Goal: Task Accomplishment & Management: Manage account settings

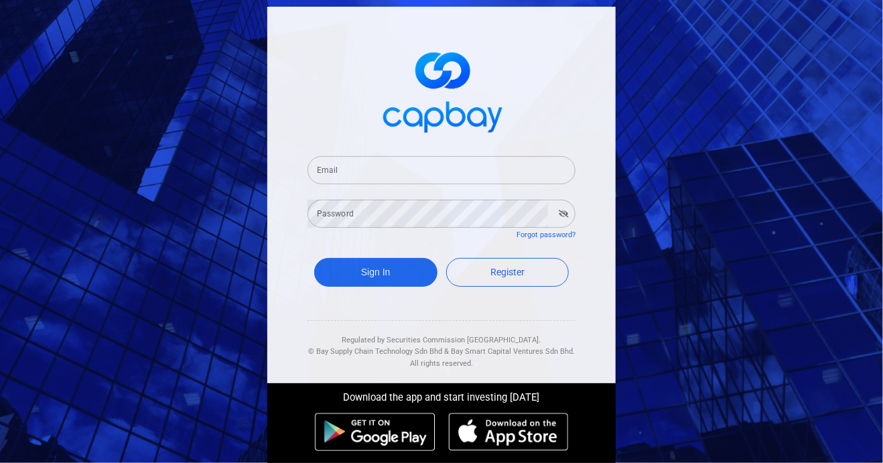
click at [339, 168] on input "Email" at bounding box center [442, 170] width 268 height 28
click at [350, 167] on input "Email" at bounding box center [442, 170] width 268 height 28
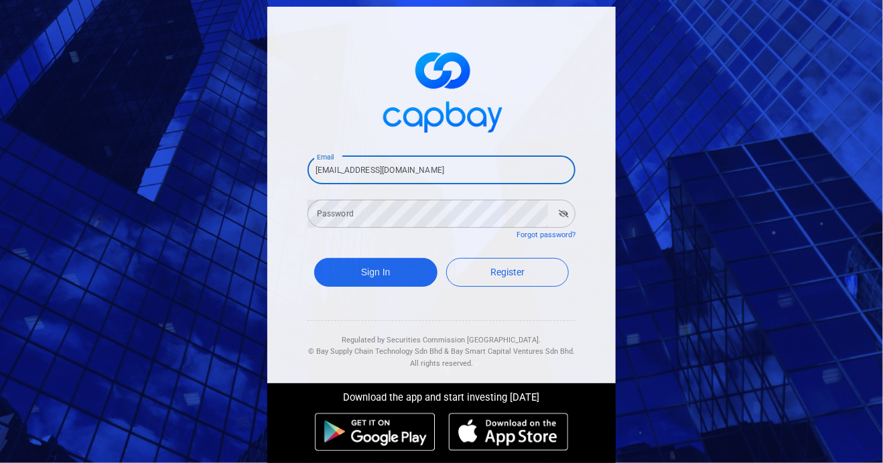
type input "[EMAIL_ADDRESS][DOMAIN_NAME]"
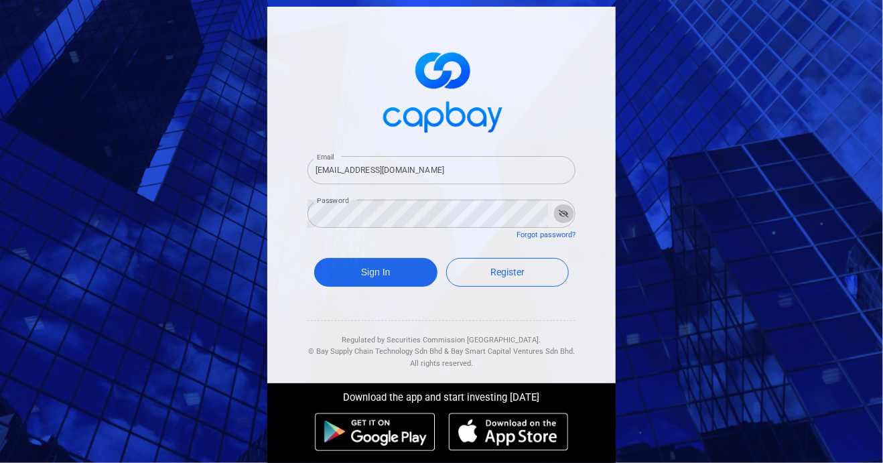
click at [560, 214] on icon "button" at bounding box center [564, 214] width 10 height 8
click at [395, 270] on button "Sign In" at bounding box center [375, 272] width 123 height 29
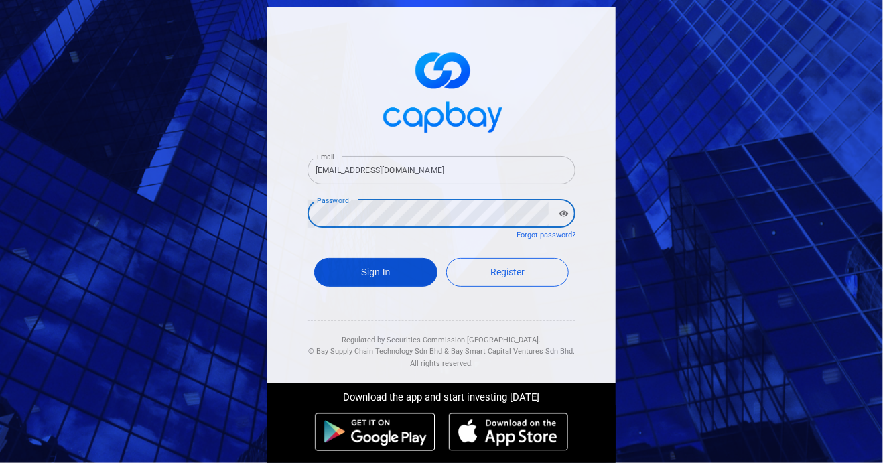
click at [391, 274] on button "Sign In" at bounding box center [375, 272] width 123 height 29
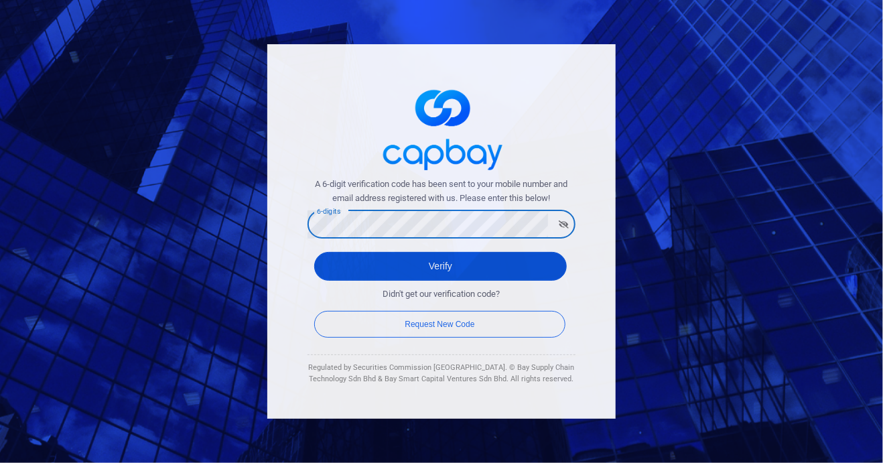
click at [456, 274] on button "Verify" at bounding box center [440, 266] width 253 height 29
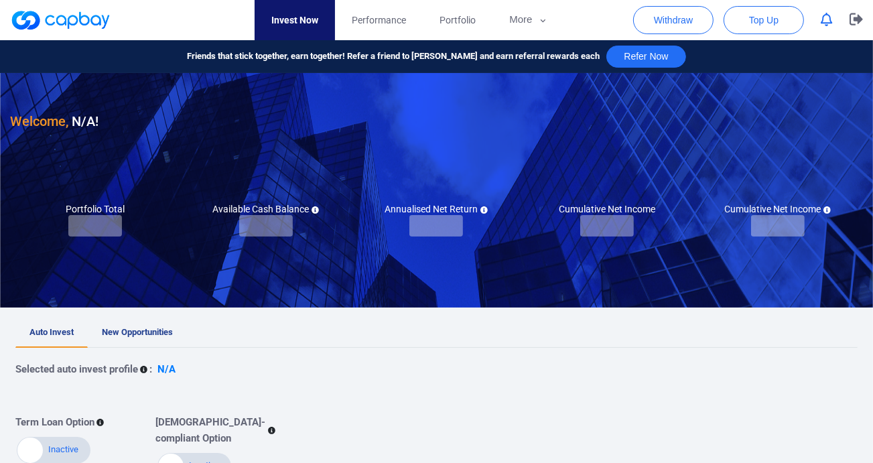
checkbox input "true"
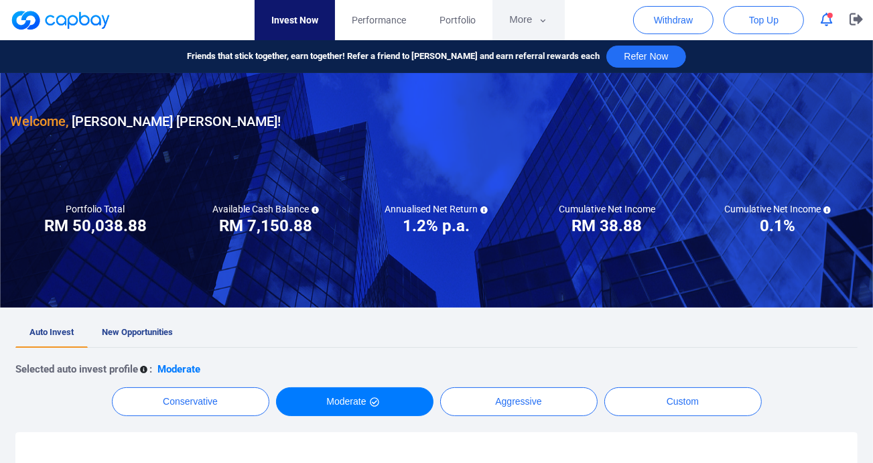
click at [520, 21] on button "More" at bounding box center [529, 20] width 72 height 40
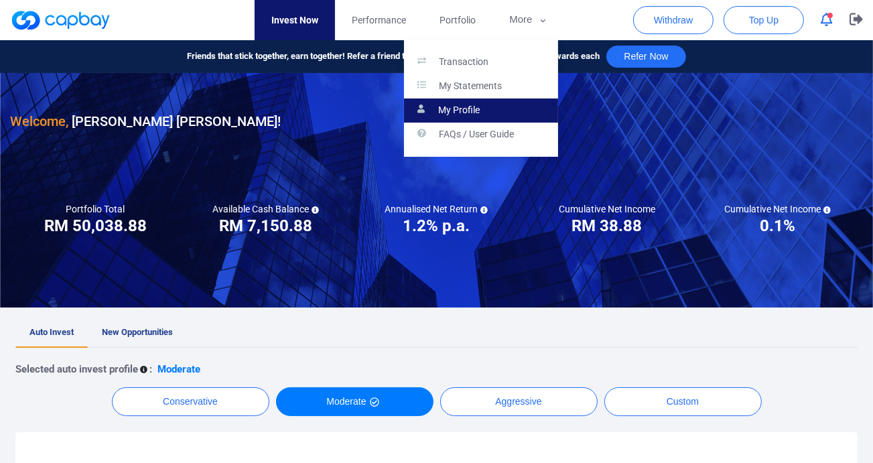
click at [457, 109] on p "My Profile" at bounding box center [459, 111] width 42 height 12
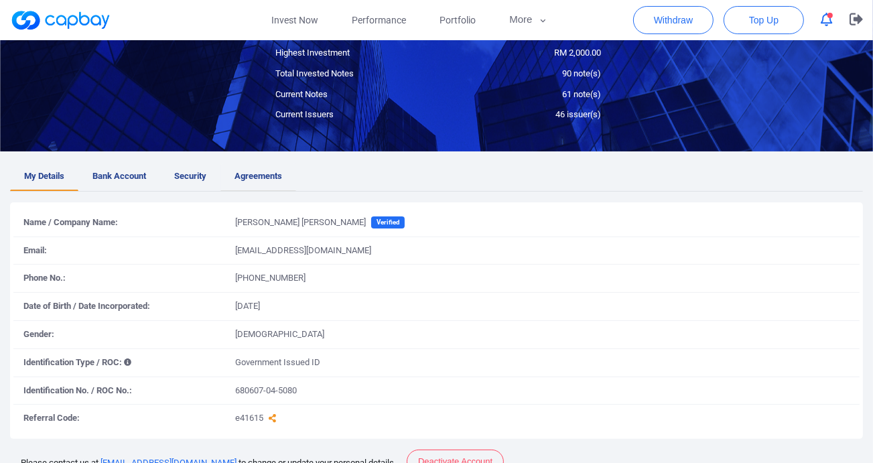
scroll to position [125, 0]
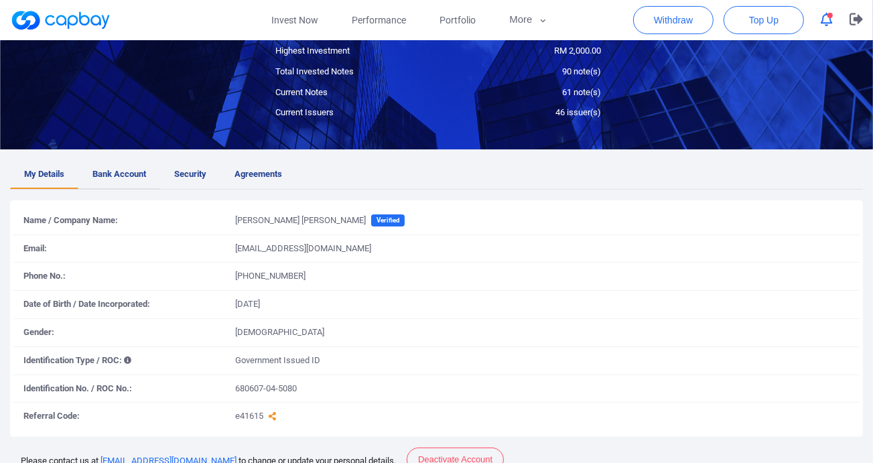
click at [102, 174] on span "Bank Account" at bounding box center [120, 175] width 54 height 14
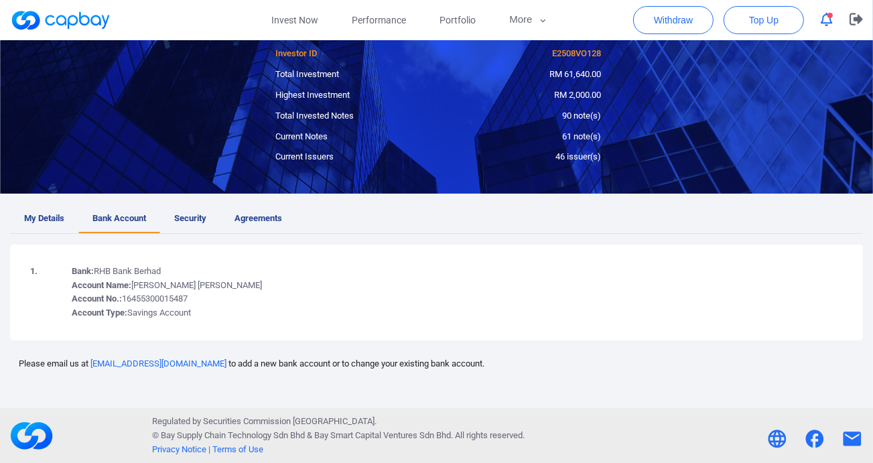
scroll to position [0, 0]
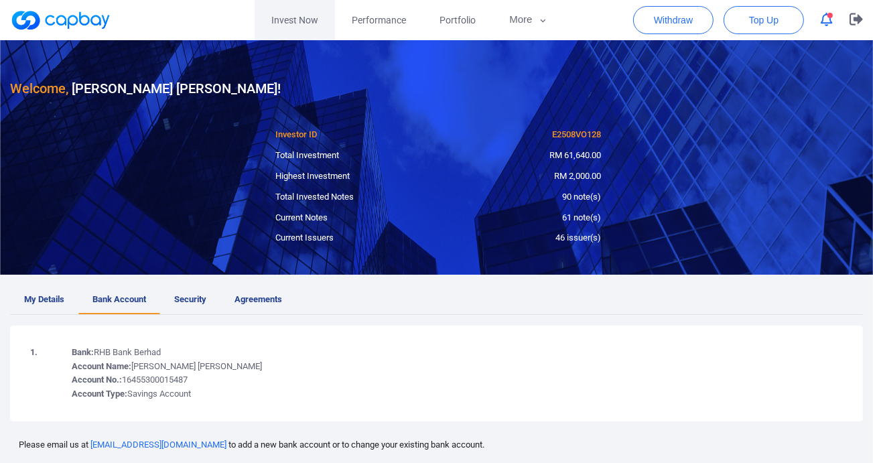
click at [299, 20] on link "Invest Now" at bounding box center [295, 20] width 80 height 40
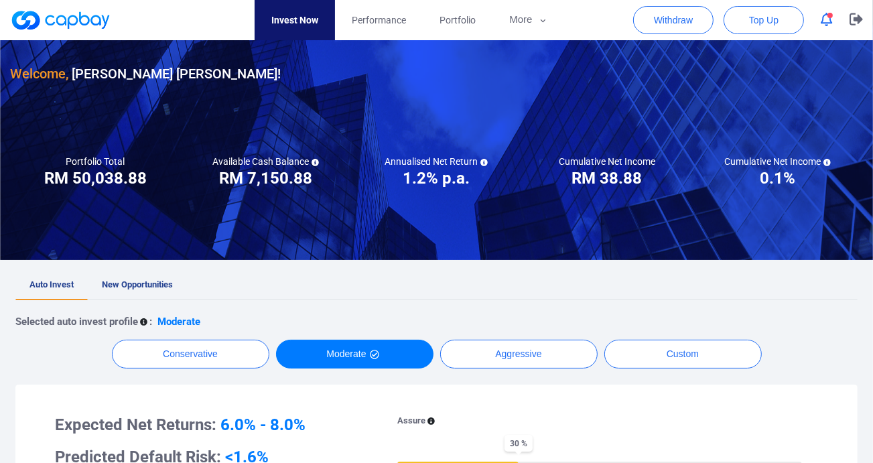
scroll to position [48, 0]
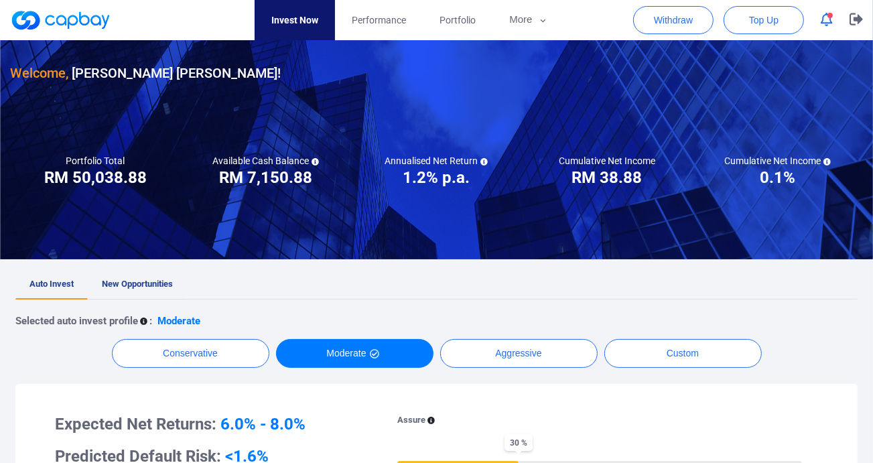
click at [130, 284] on span "New Opportunities" at bounding box center [137, 284] width 71 height 10
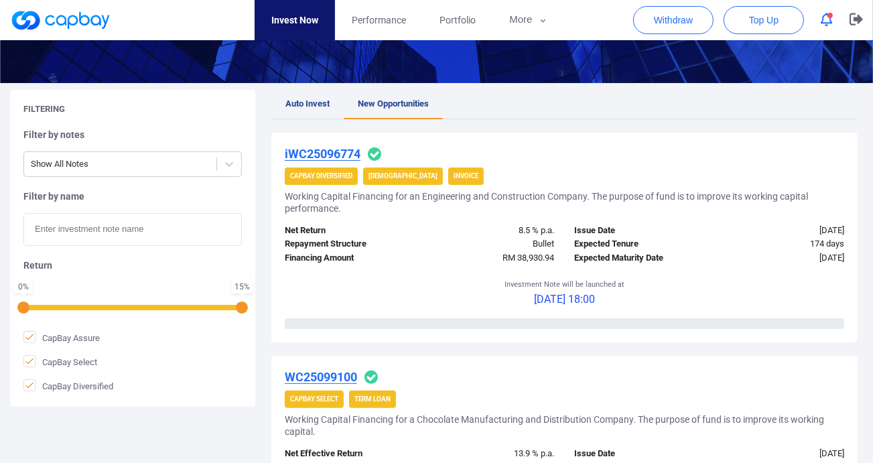
scroll to position [192, 0]
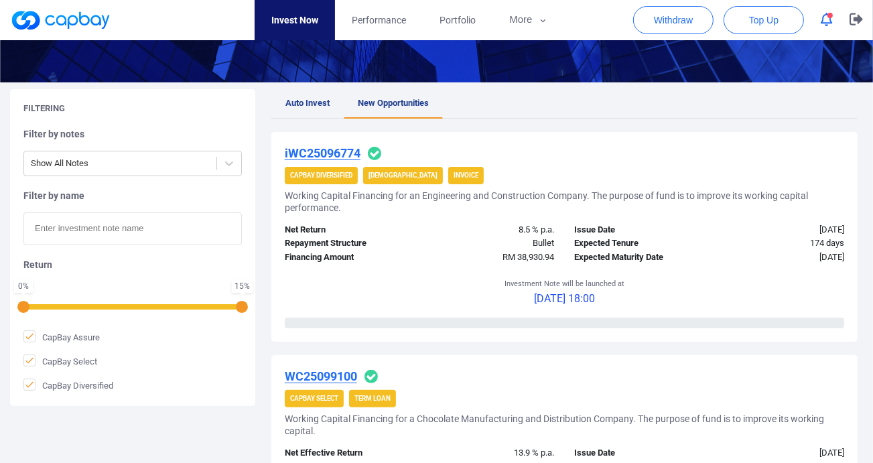
click at [320, 147] on u "iWC25096774" at bounding box center [323, 153] width 76 height 14
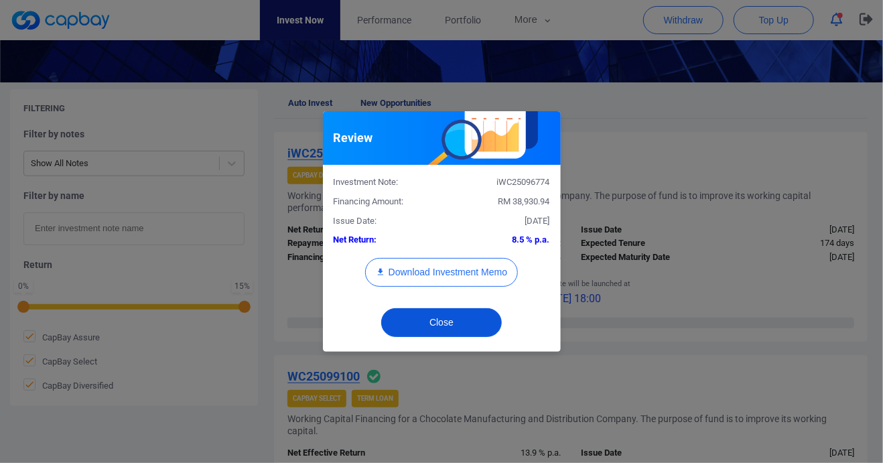
click at [445, 325] on button "Close" at bounding box center [441, 322] width 121 height 29
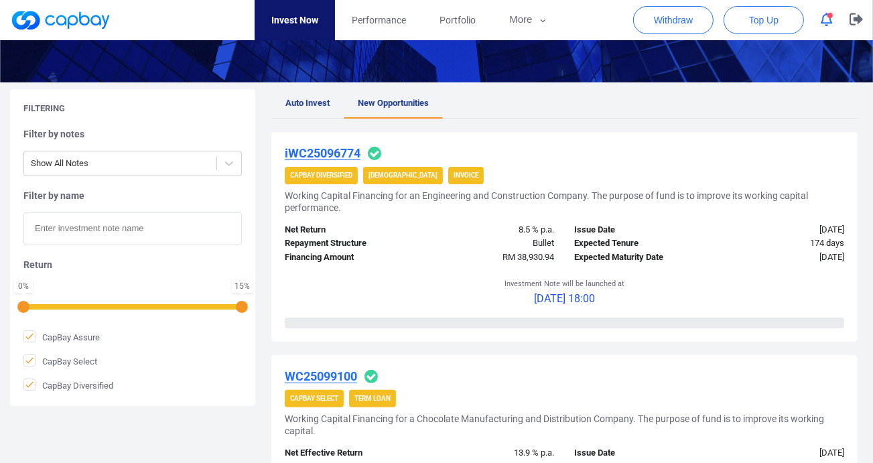
click at [314, 151] on u "iWC25096774" at bounding box center [323, 153] width 76 height 14
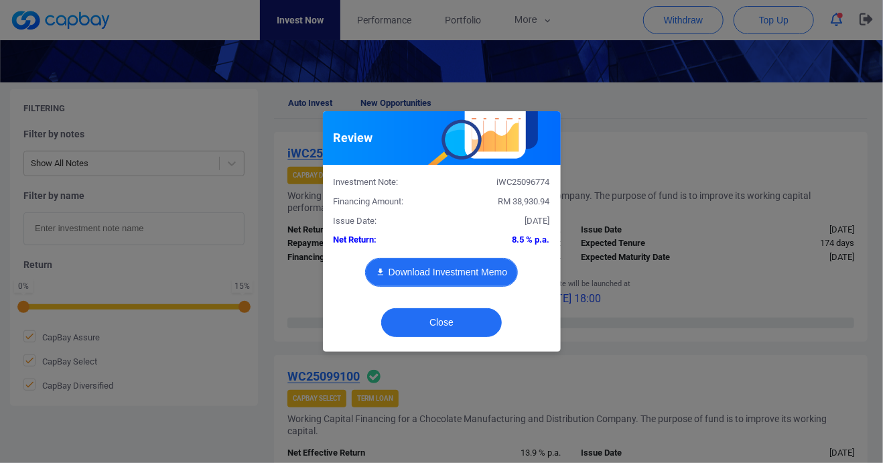
click at [424, 275] on button "Download Investment Memo" at bounding box center [441, 272] width 153 height 29
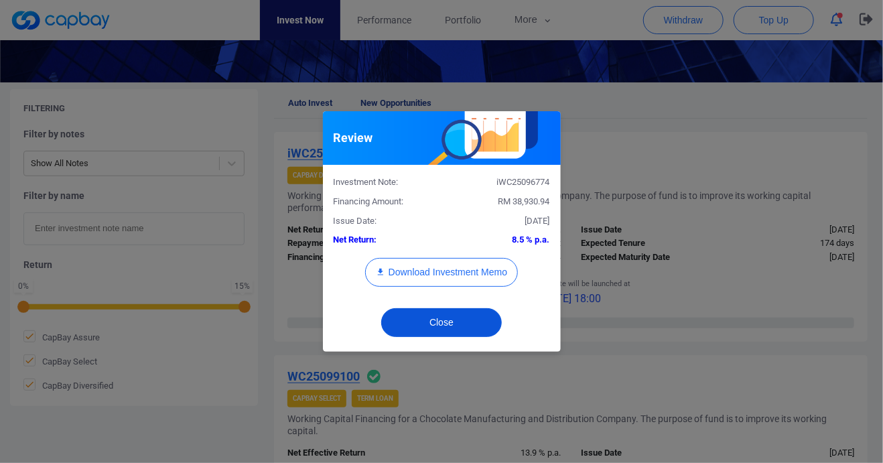
click at [432, 324] on button "Close" at bounding box center [441, 322] width 121 height 29
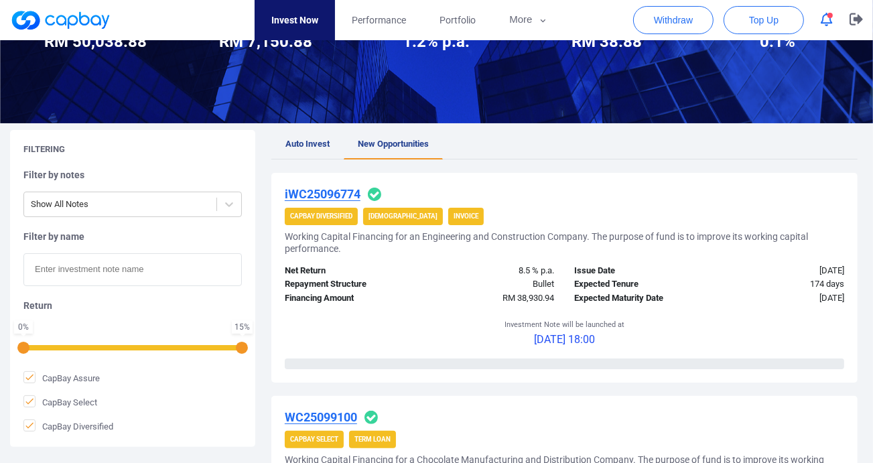
scroll to position [150, 0]
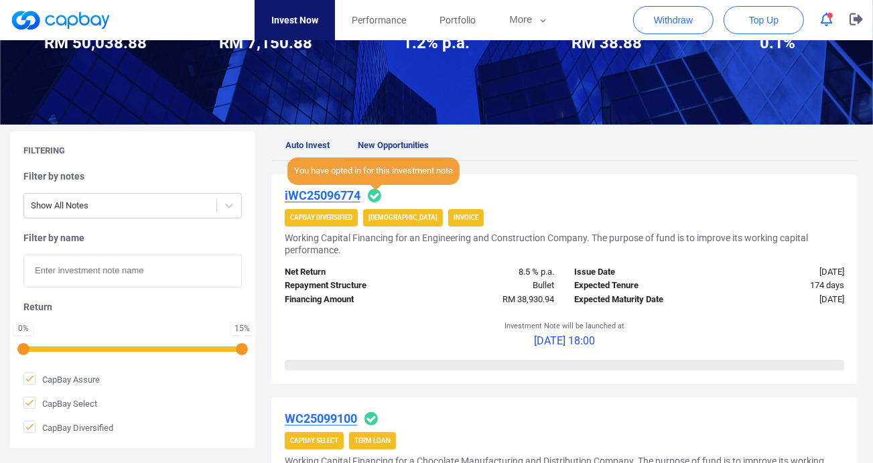
click at [373, 193] on icon at bounding box center [374, 195] width 13 height 13
click at [352, 171] on span "You have opted in for this investment note" at bounding box center [374, 171] width 172 height 27
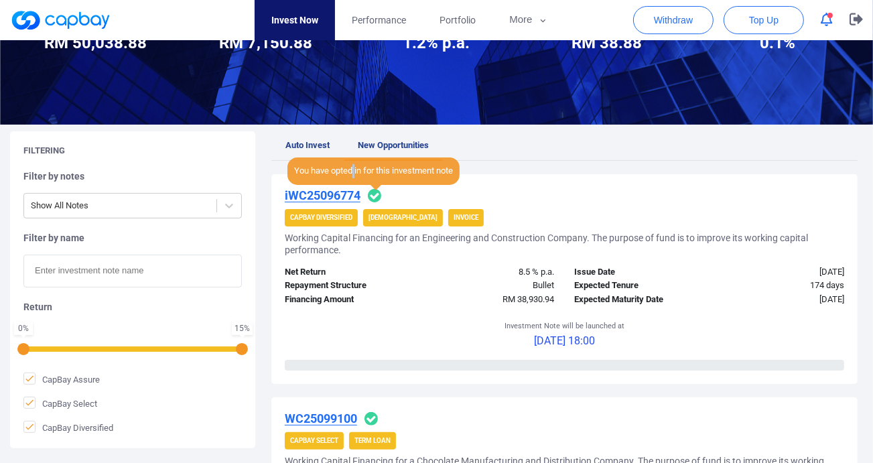
click at [352, 171] on span "You have opted in for this investment note" at bounding box center [374, 171] width 172 height 27
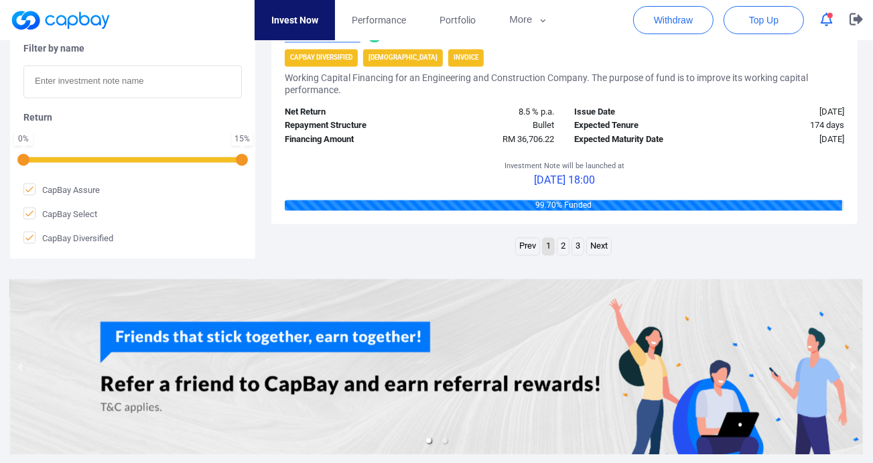
scroll to position [2274, 0]
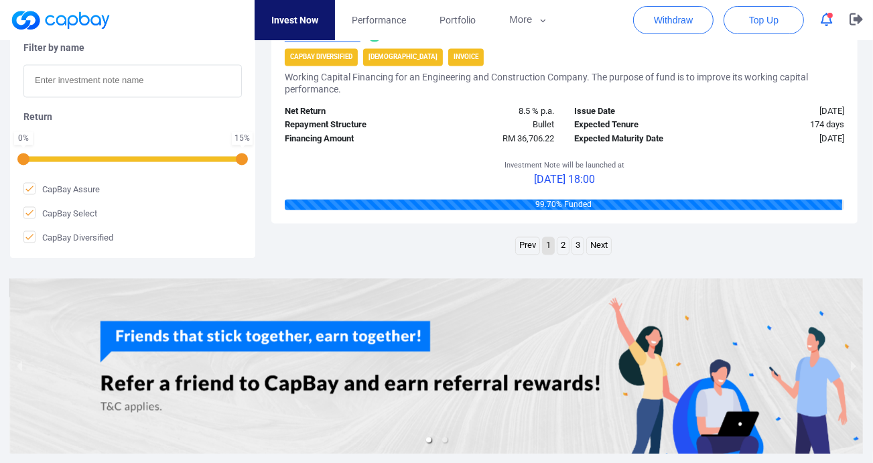
click at [599, 243] on link "Next" at bounding box center [599, 245] width 24 height 17
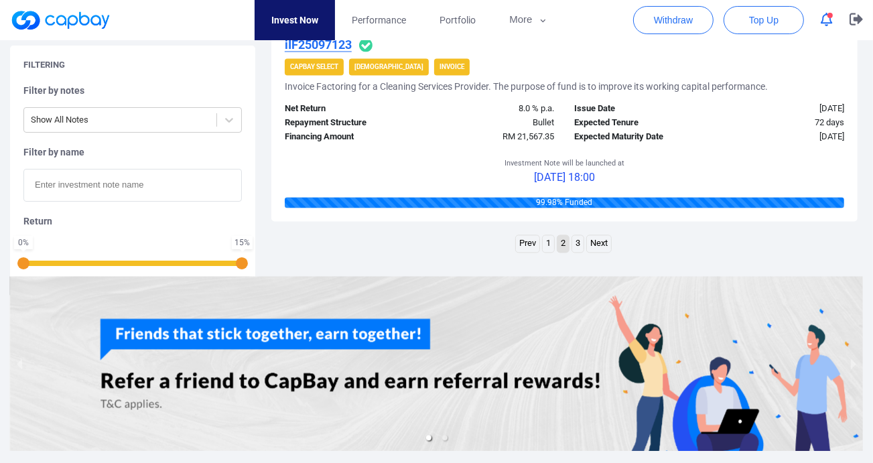
scroll to position [2231, 0]
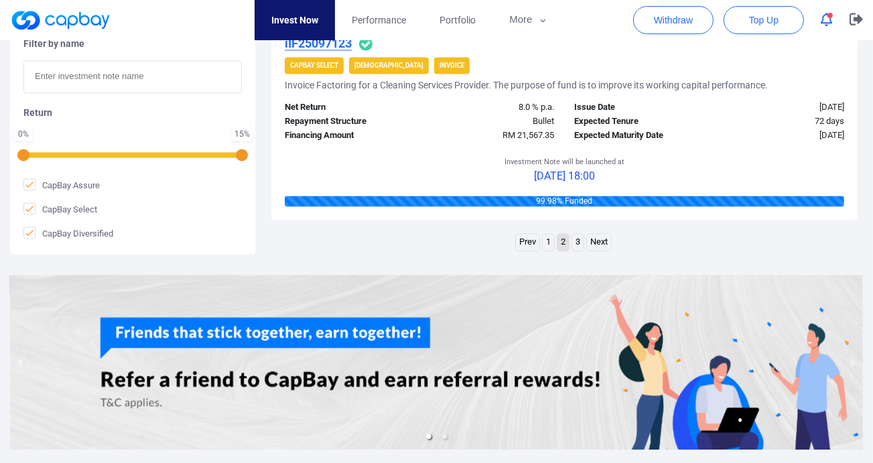
click at [598, 238] on link "Next" at bounding box center [599, 242] width 24 height 17
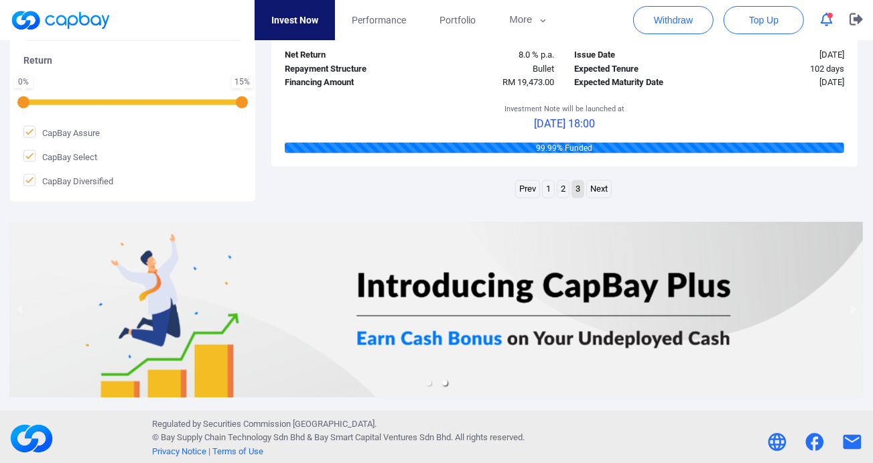
scroll to position [1837, 0]
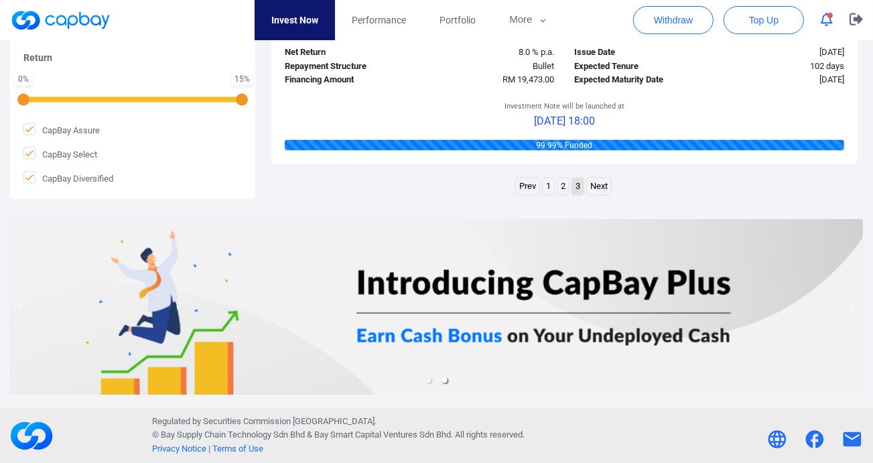
click at [597, 182] on link "Next" at bounding box center [599, 186] width 24 height 17
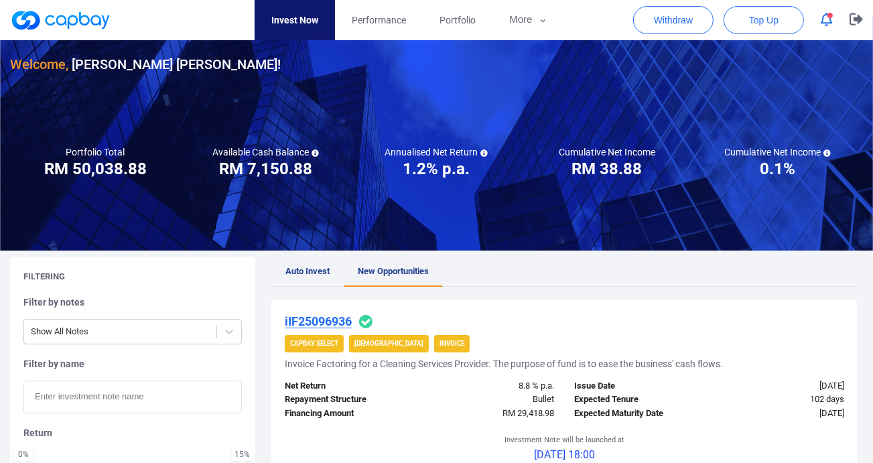
scroll to position [0, 0]
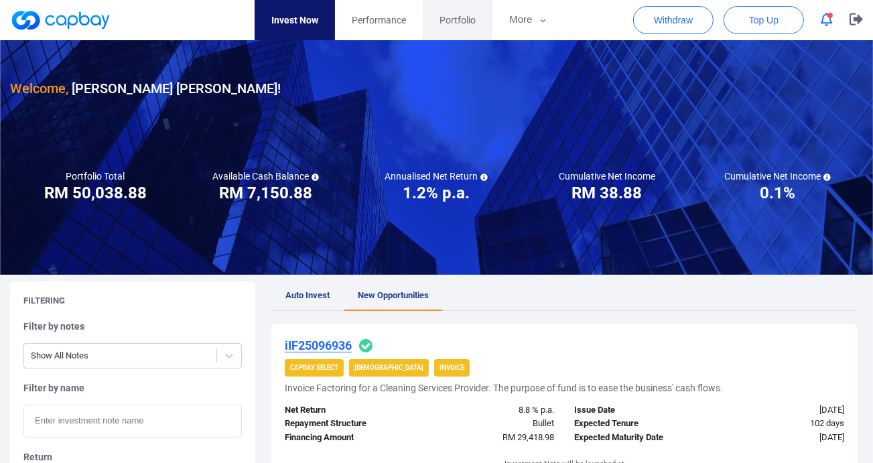
click at [444, 21] on span "Portfolio" at bounding box center [458, 20] width 36 height 15
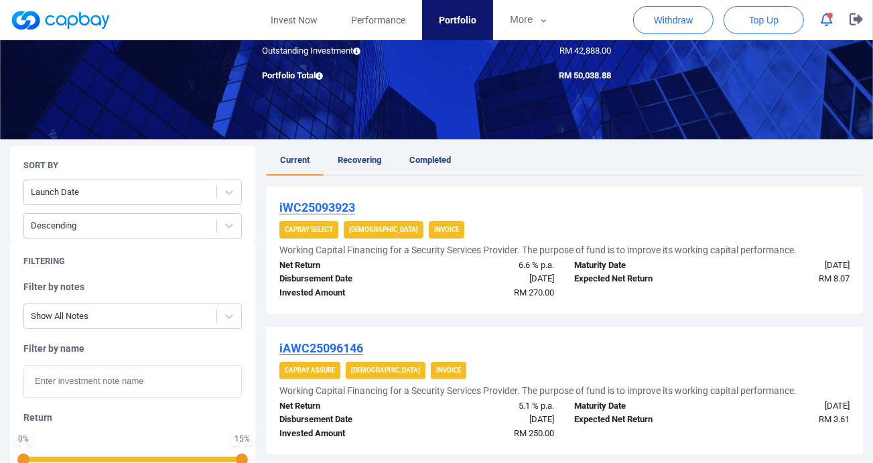
scroll to position [169, 0]
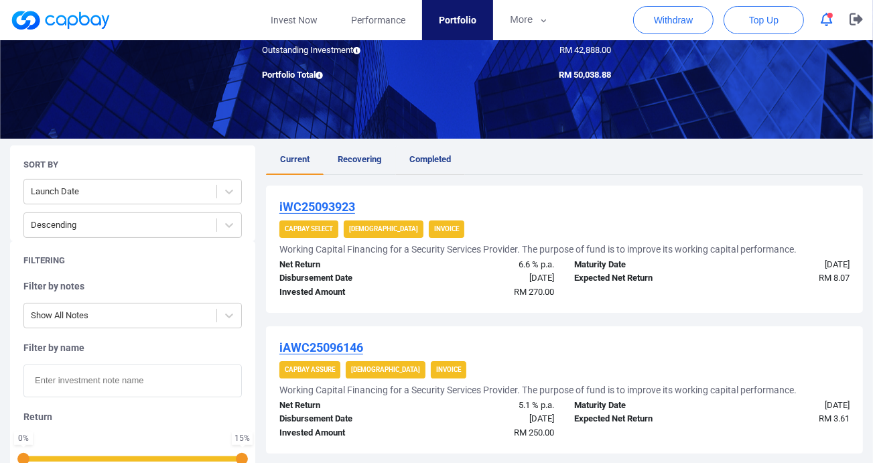
click at [425, 155] on span "Completed" at bounding box center [431, 159] width 42 height 10
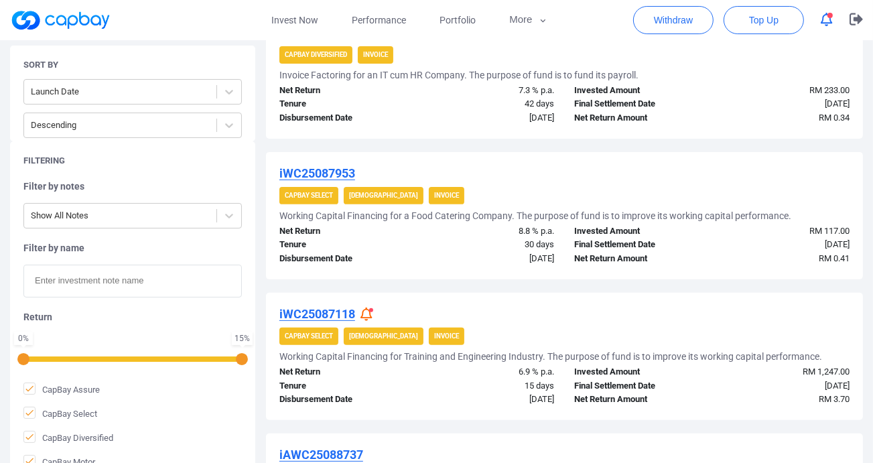
scroll to position [341, 0]
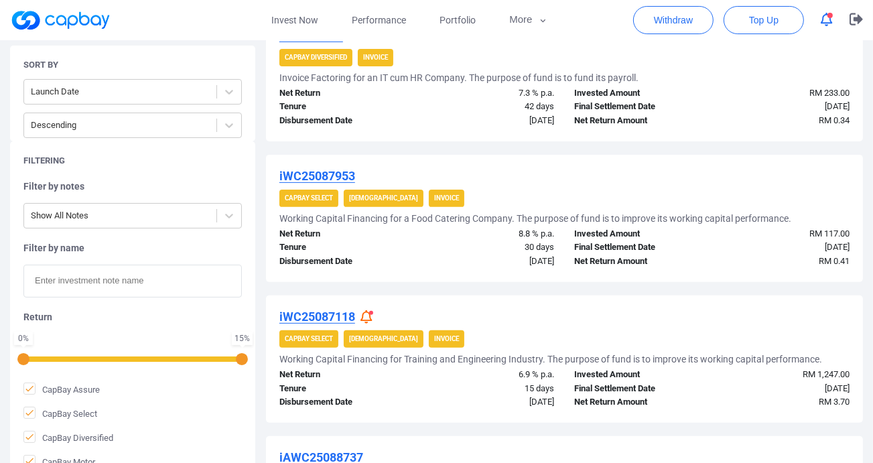
click at [371, 314] on icon at bounding box center [367, 317] width 12 height 14
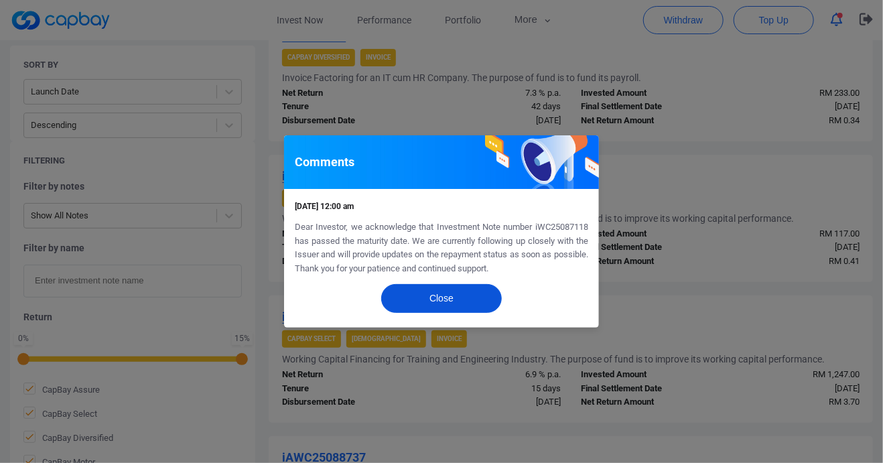
click at [468, 292] on button "Close" at bounding box center [441, 298] width 121 height 29
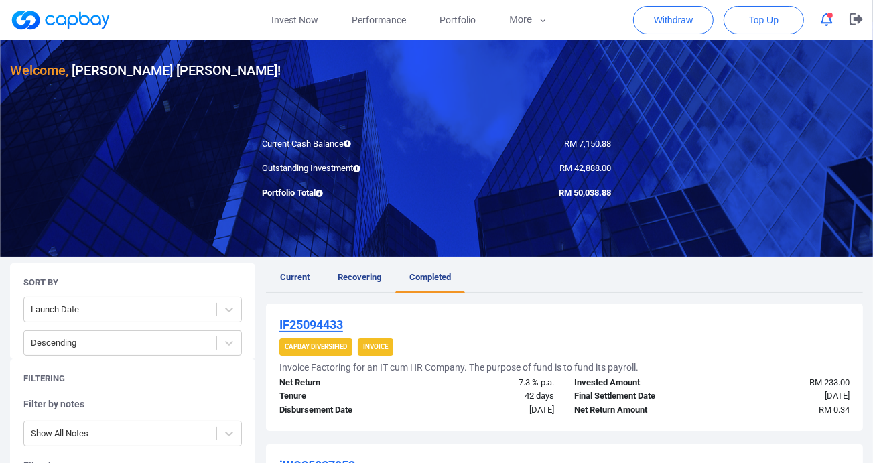
scroll to position [46, 0]
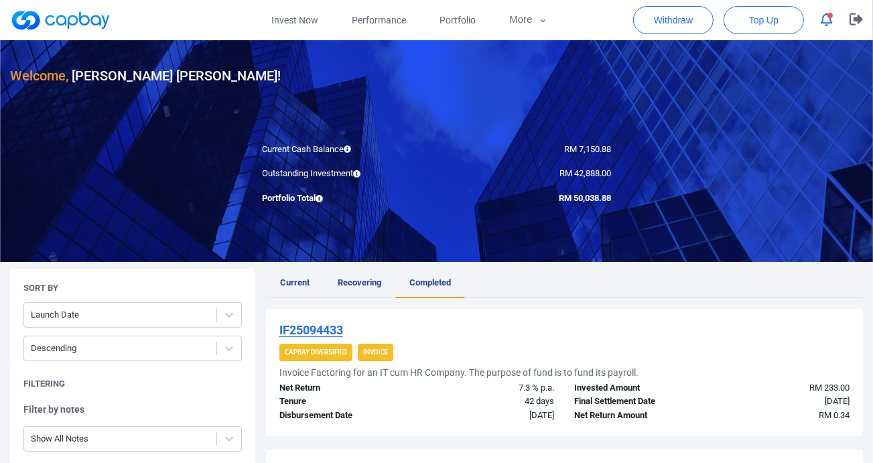
click at [363, 283] on span "Recovering" at bounding box center [360, 283] width 44 height 10
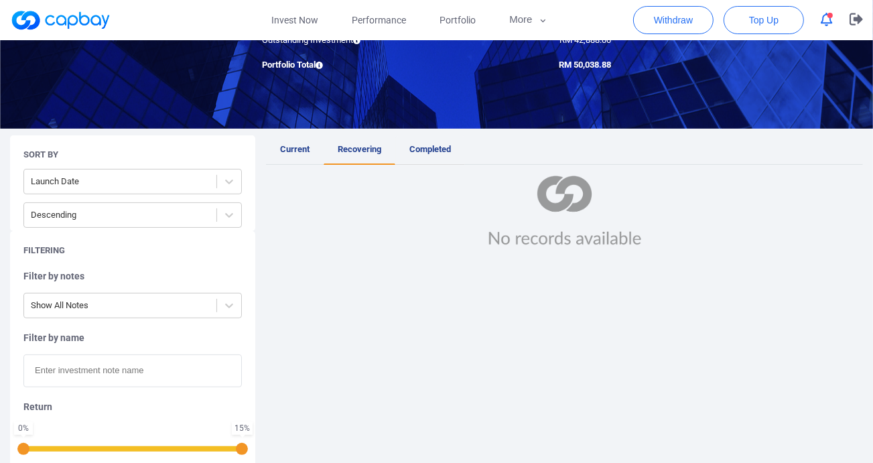
scroll to position [180, 0]
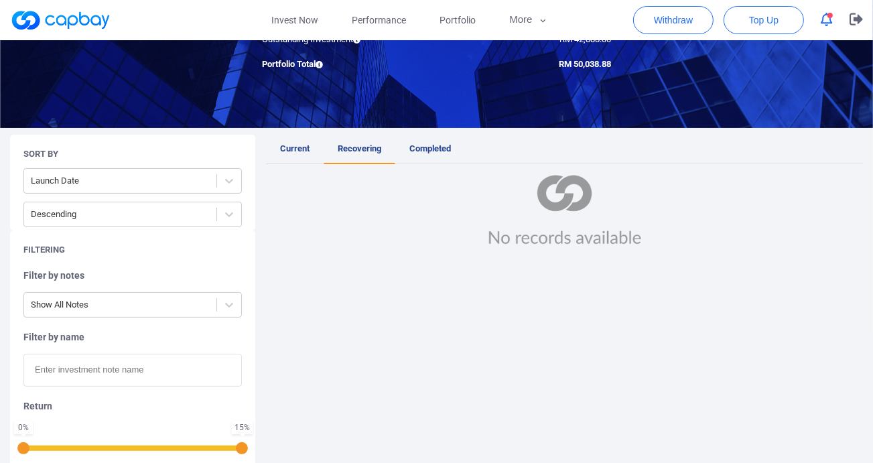
click at [286, 147] on span "Current" at bounding box center [294, 148] width 29 height 10
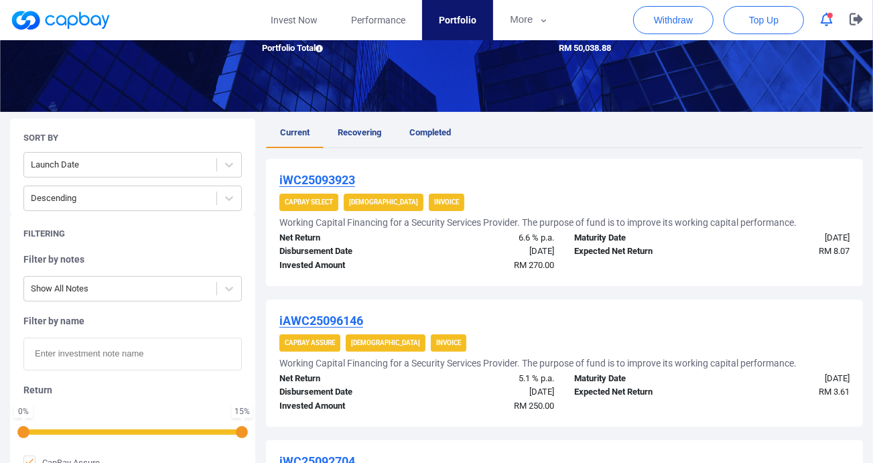
scroll to position [197, 0]
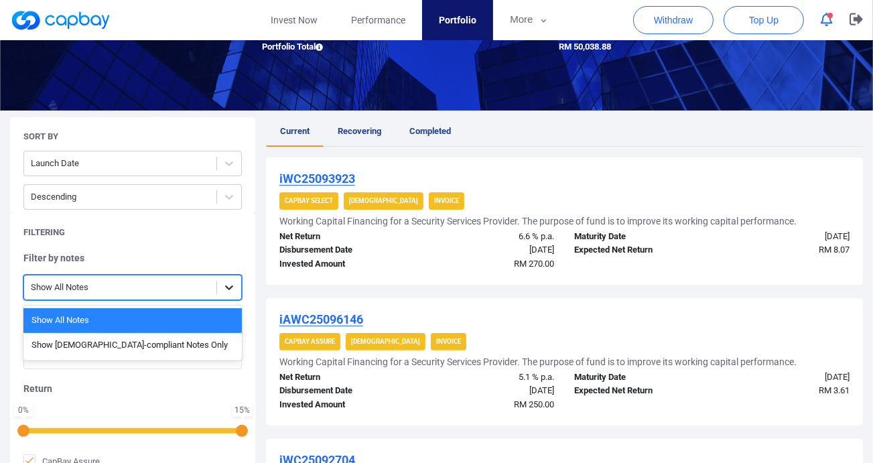
click at [228, 290] on icon at bounding box center [229, 287] width 13 height 13
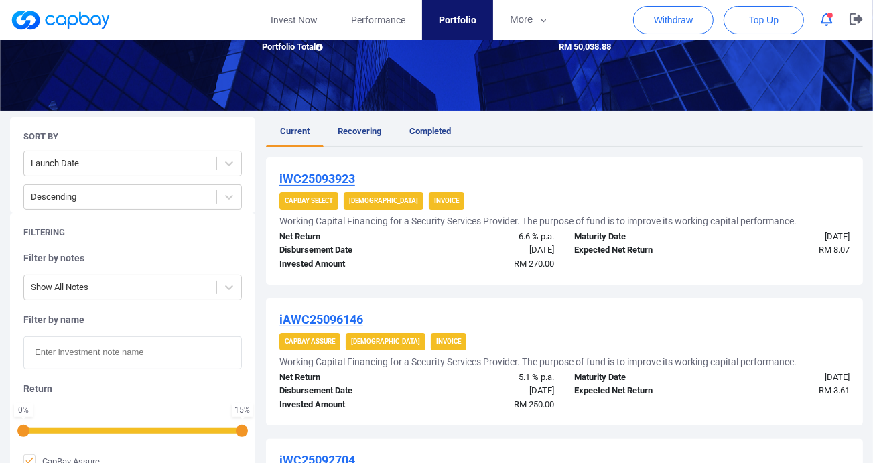
click at [164, 242] on div "Filtering Filter by notes Show All Notes Filter by name Return 0 % 15 % CapBay …" at bounding box center [132, 383] width 245 height 341
click at [226, 281] on icon at bounding box center [229, 287] width 13 height 13
click at [185, 261] on h5 "Filter by notes" at bounding box center [132, 258] width 219 height 12
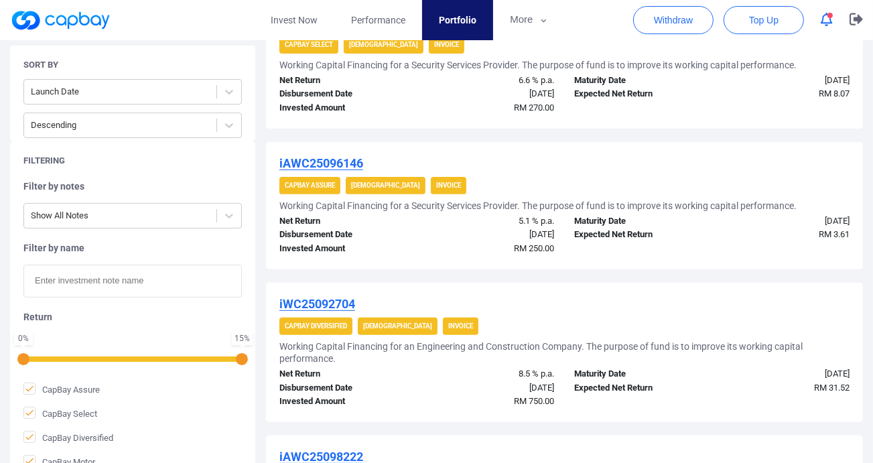
scroll to position [353, 0]
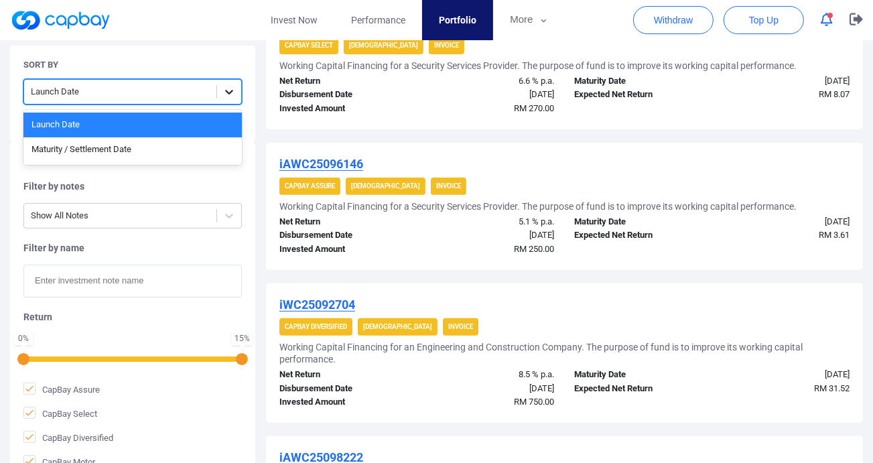
click at [228, 97] on icon at bounding box center [229, 91] width 13 height 13
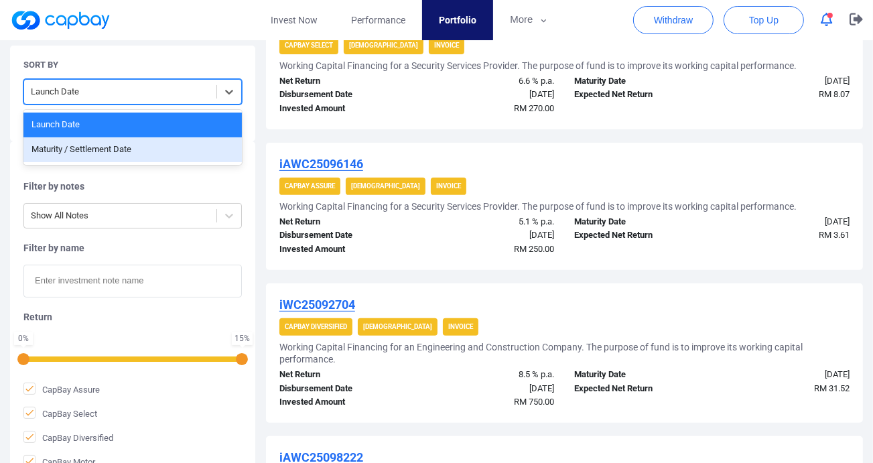
click at [119, 151] on div "Maturity / Settlement Date" at bounding box center [132, 149] width 219 height 25
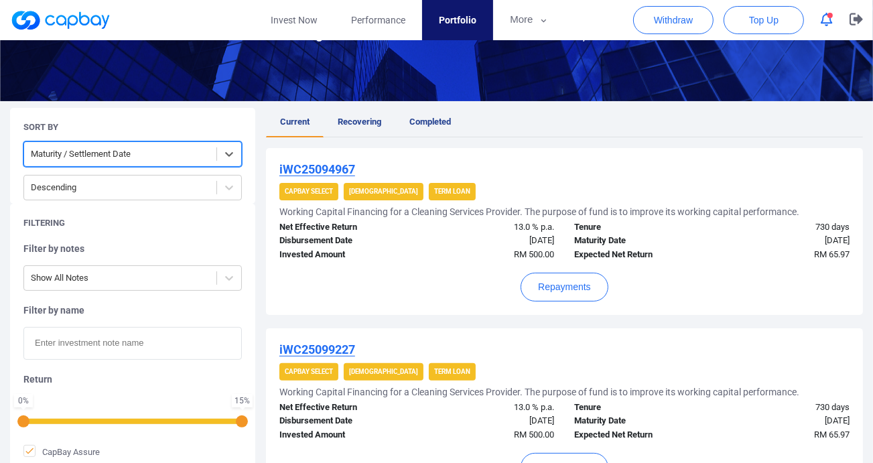
scroll to position [206, 0]
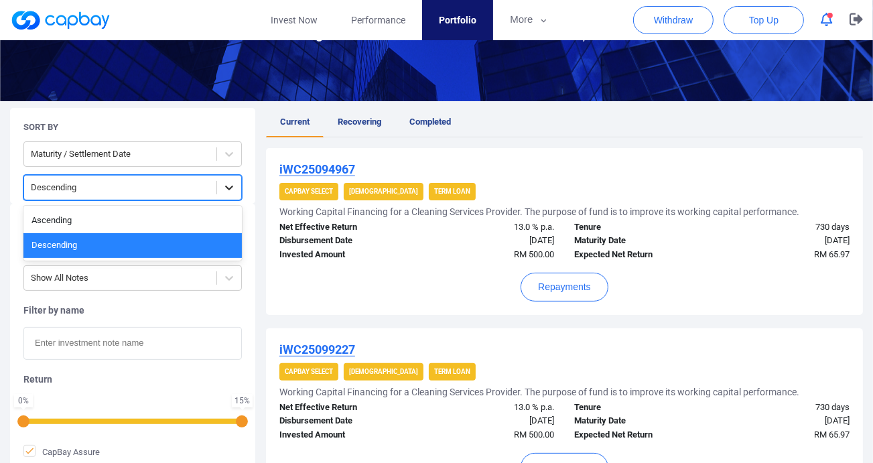
click at [226, 184] on icon at bounding box center [229, 187] width 13 height 13
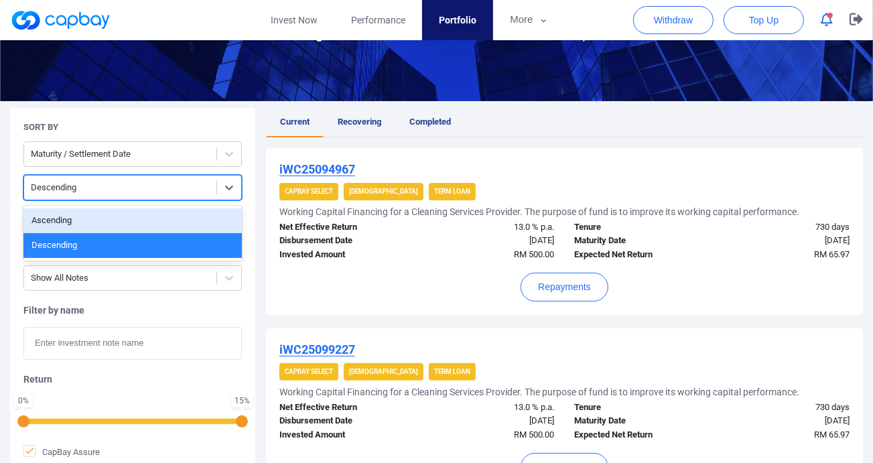
click at [153, 222] on div "Ascending" at bounding box center [132, 220] width 219 height 25
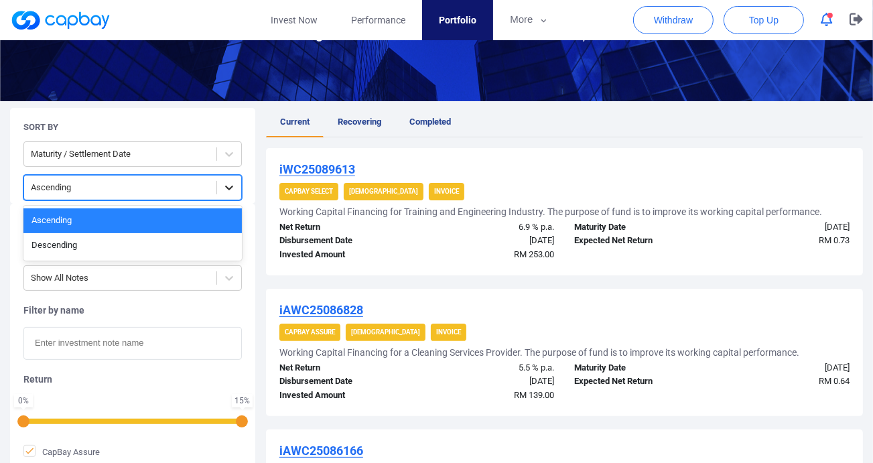
click at [229, 188] on icon at bounding box center [229, 187] width 13 height 13
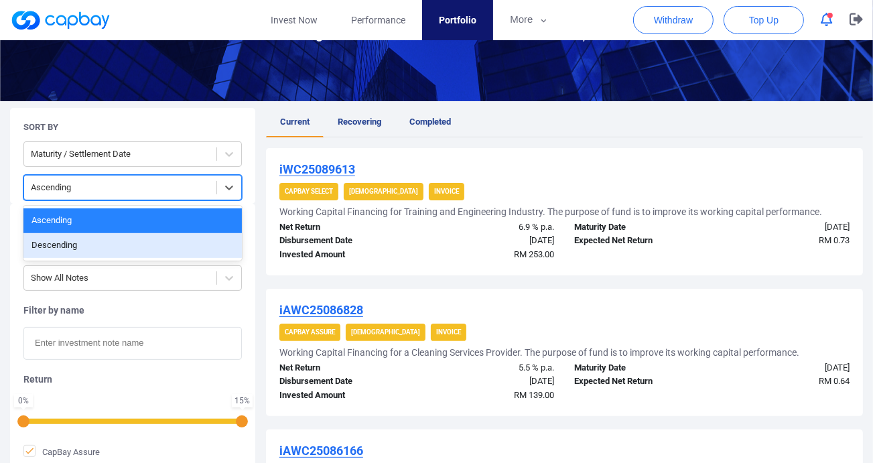
click at [174, 242] on div "Descending" at bounding box center [132, 245] width 219 height 25
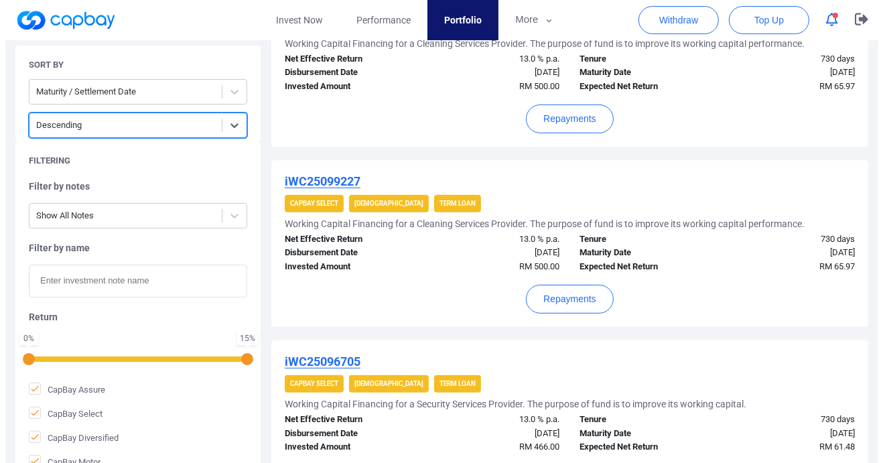
scroll to position [374, 0]
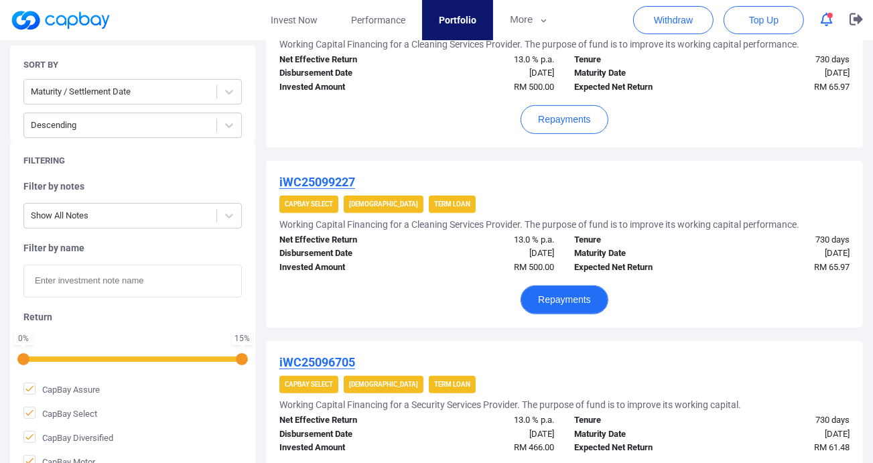
click at [563, 296] on button "Repayments" at bounding box center [565, 300] width 88 height 29
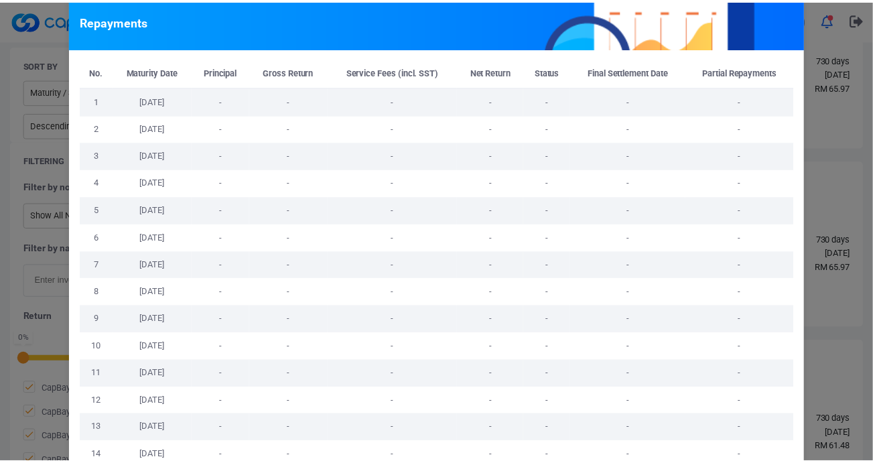
scroll to position [0, 0]
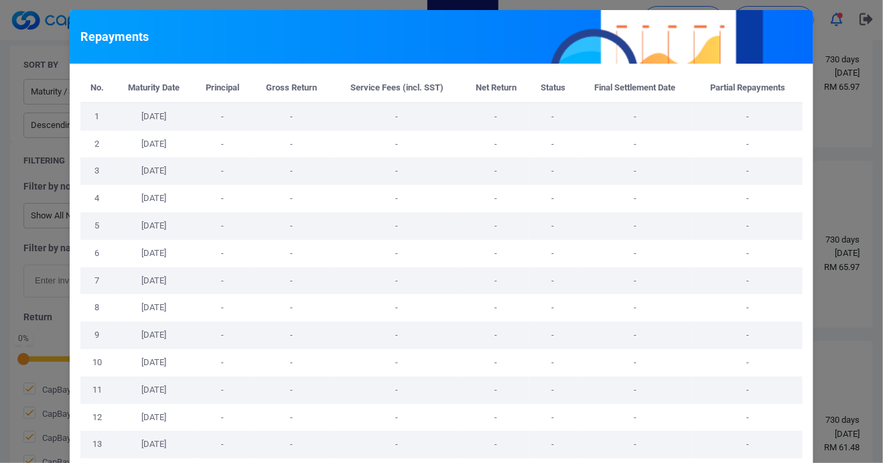
click at [837, 121] on div "Repayments No. Maturity Date Principal Gross Return Service Fees (incl. SST) Ne…" at bounding box center [441, 231] width 883 height 463
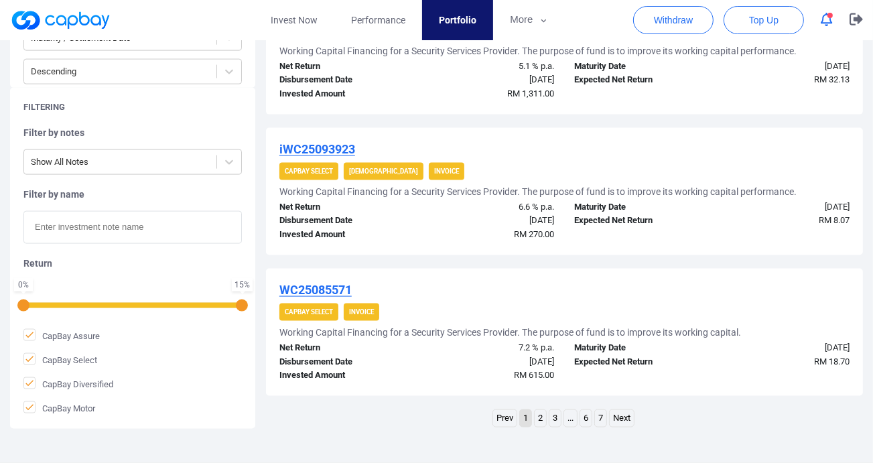
scroll to position [1668, 0]
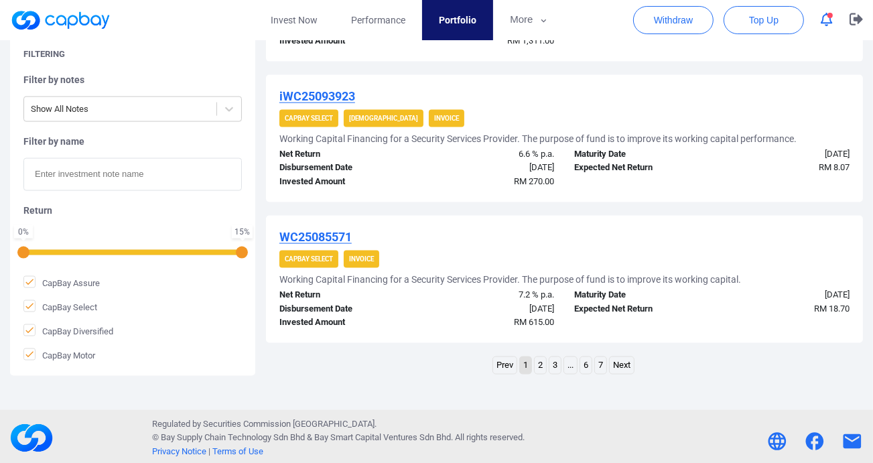
click at [629, 361] on link "Next" at bounding box center [622, 365] width 24 height 17
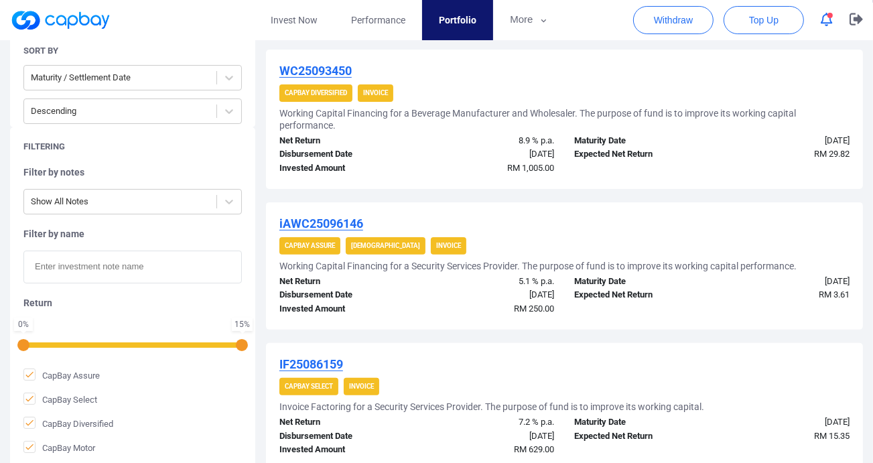
scroll to position [306, 0]
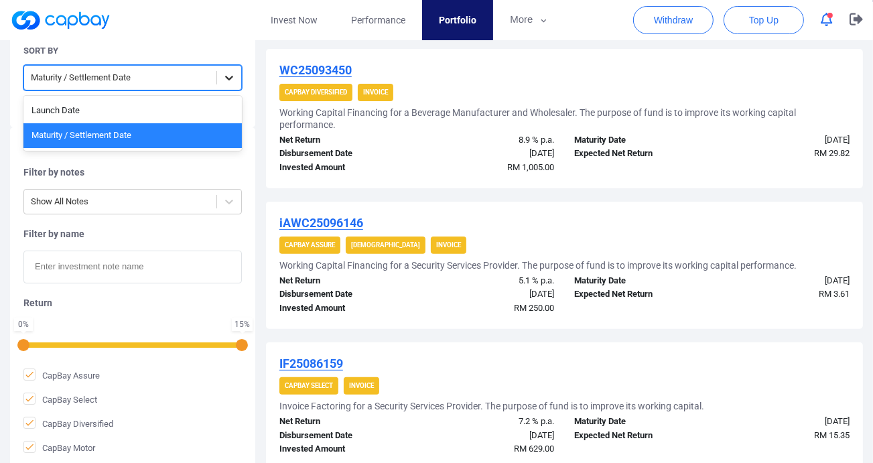
click at [220, 74] on div at bounding box center [229, 78] width 24 height 24
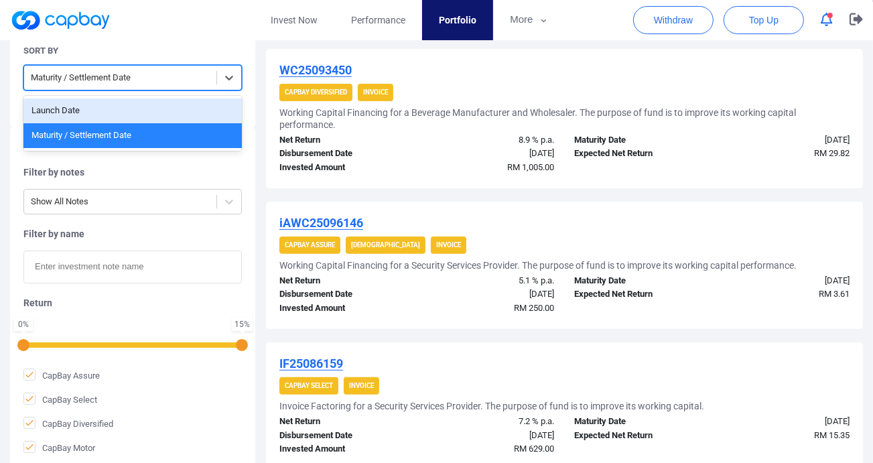
click at [175, 103] on div "Launch Date" at bounding box center [132, 111] width 219 height 25
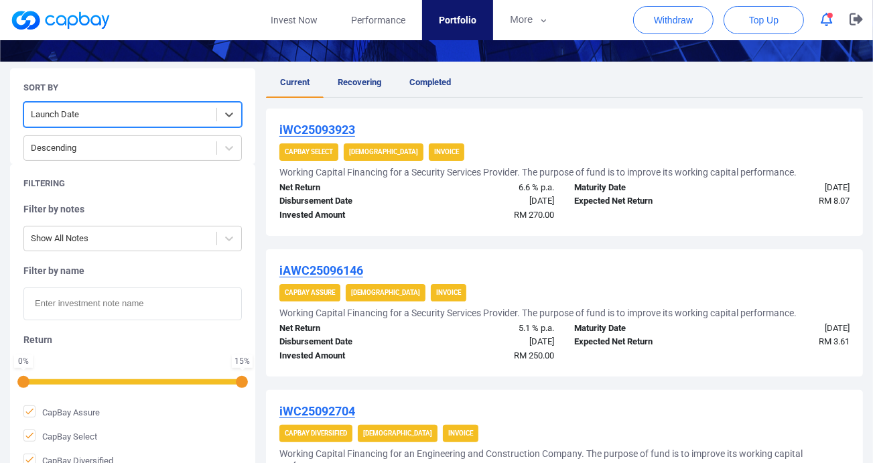
scroll to position [245, 0]
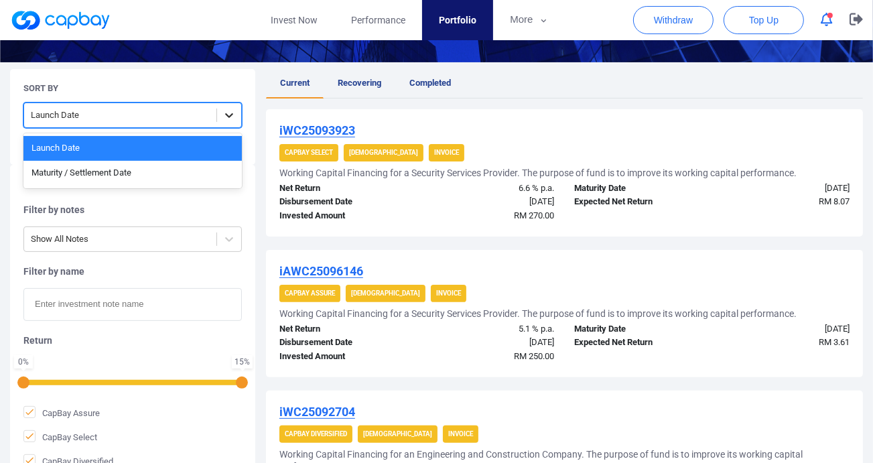
click at [228, 113] on icon at bounding box center [229, 115] width 13 height 13
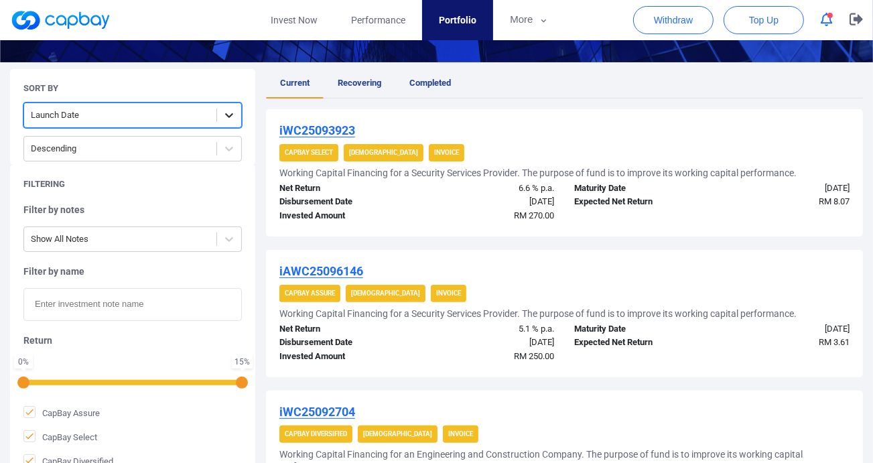
click at [228, 113] on icon at bounding box center [229, 115] width 13 height 13
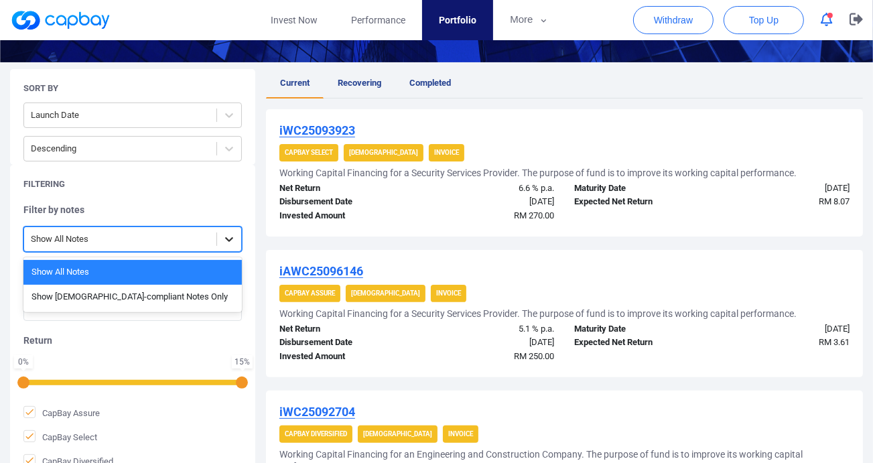
click at [229, 236] on icon at bounding box center [229, 239] width 13 height 13
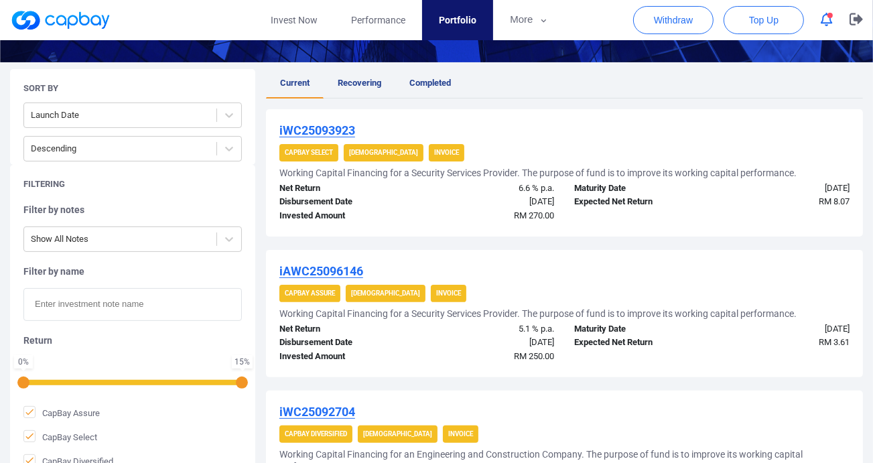
click at [180, 200] on div "Filtering Filter by notes Show All Notes Filter by name Return 0 % 15 % CapBay …" at bounding box center [132, 335] width 245 height 341
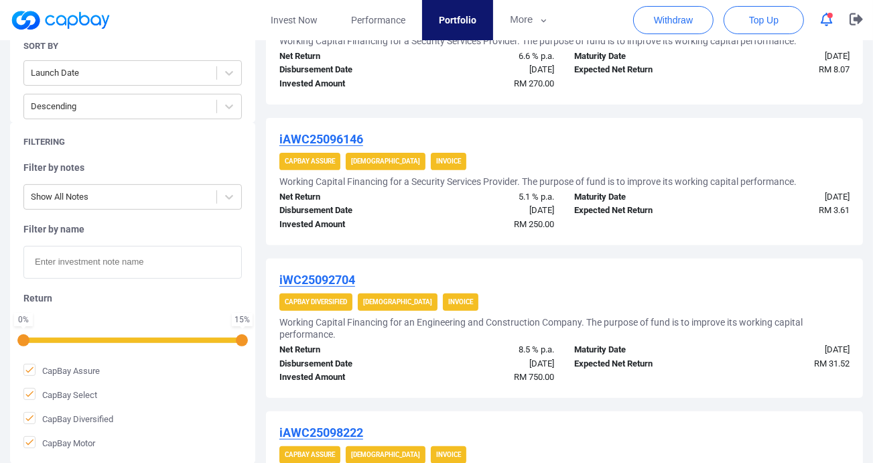
scroll to position [377, 0]
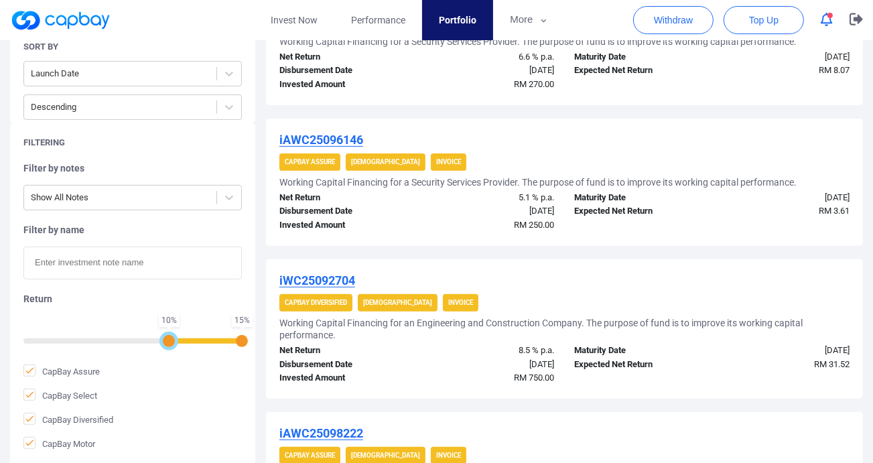
drag, startPoint x: 22, startPoint y: 341, endPoint x: 165, endPoint y: 348, distance: 142.9
click at [165, 348] on div "Filter by notes Show All Notes Filter by name Return 10 % 15 % CapBay Assure Ca…" at bounding box center [132, 306] width 219 height 288
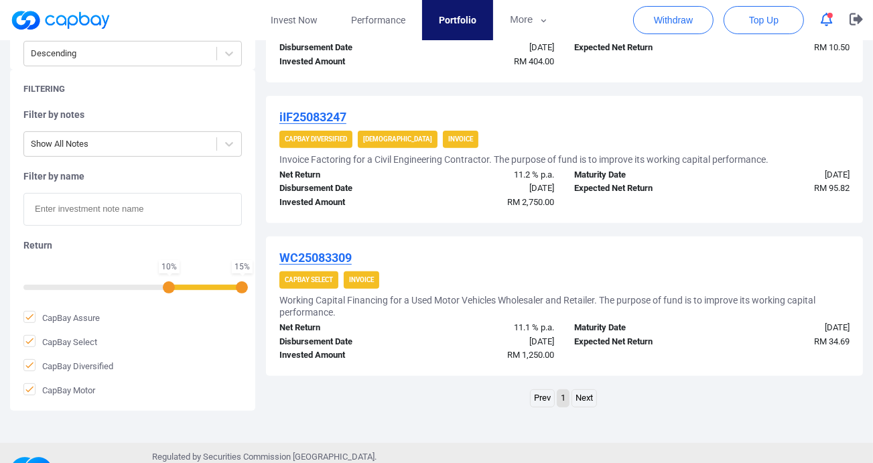
scroll to position [413, 0]
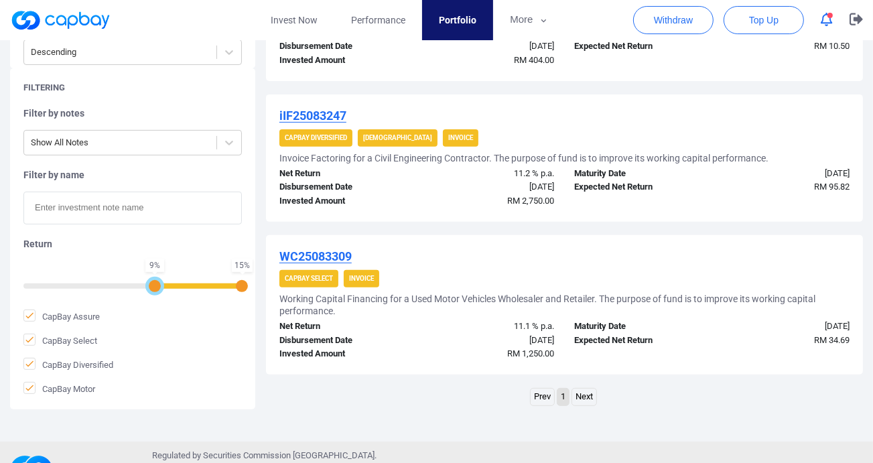
drag, startPoint x: 172, startPoint y: 286, endPoint x: 147, endPoint y: 286, distance: 24.8
click at [147, 286] on div "9 % 15 %" at bounding box center [132, 284] width 219 height 9
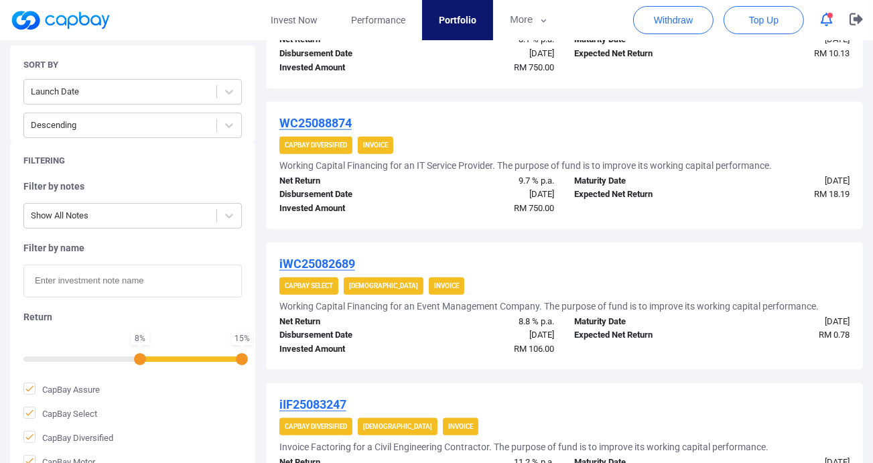
scroll to position [1274, 0]
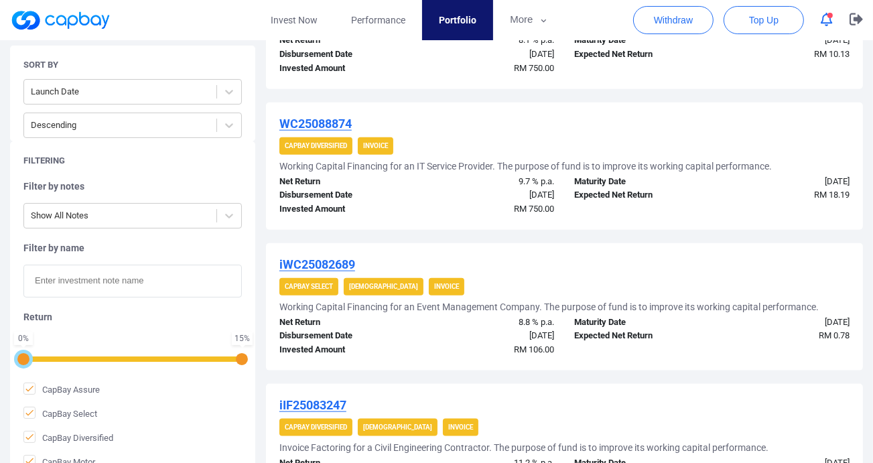
drag, startPoint x: 137, startPoint y: 357, endPoint x: 27, endPoint y: 364, distance: 110.2
click at [27, 364] on div "Filter by notes Show All Notes Filter by name Return 0 % 15 % CapBay Assure Cap…" at bounding box center [132, 324] width 219 height 288
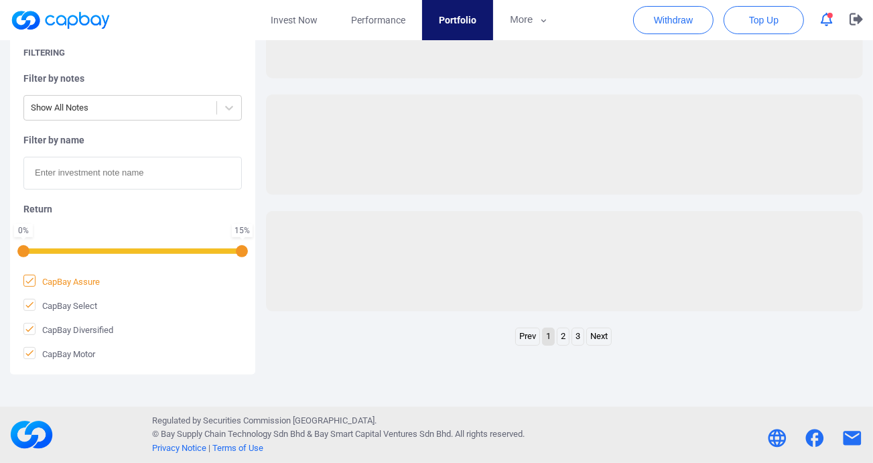
scroll to position [375, 0]
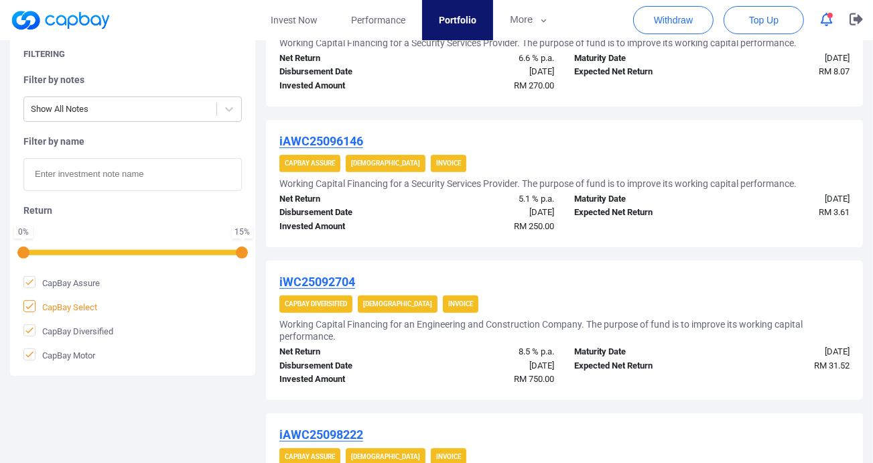
click at [29, 304] on icon at bounding box center [29, 306] width 11 height 11
click at [0, 0] on input "CapBay Select" at bounding box center [0, 0] width 0 height 0
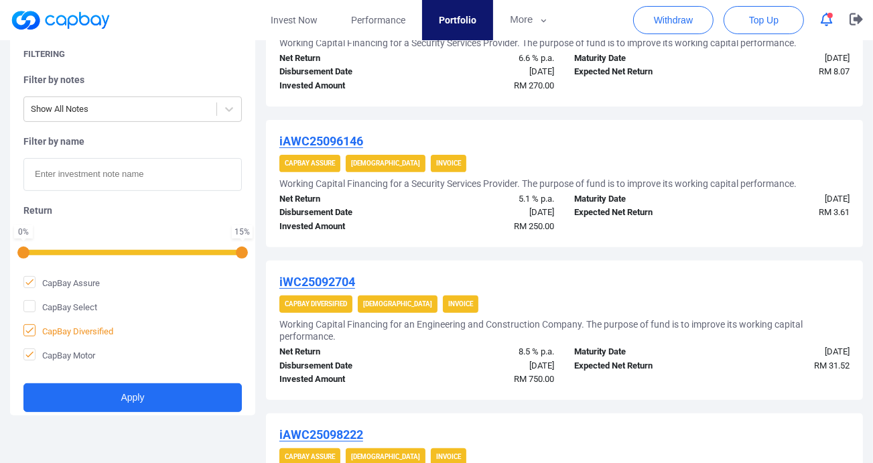
click at [26, 328] on icon at bounding box center [29, 330] width 11 height 11
click at [0, 0] on input "CapBay Diversified" at bounding box center [0, 0] width 0 height 0
click at [26, 351] on icon at bounding box center [29, 354] width 11 height 11
click at [0, 0] on input "CapBay Motor" at bounding box center [0, 0] width 0 height 0
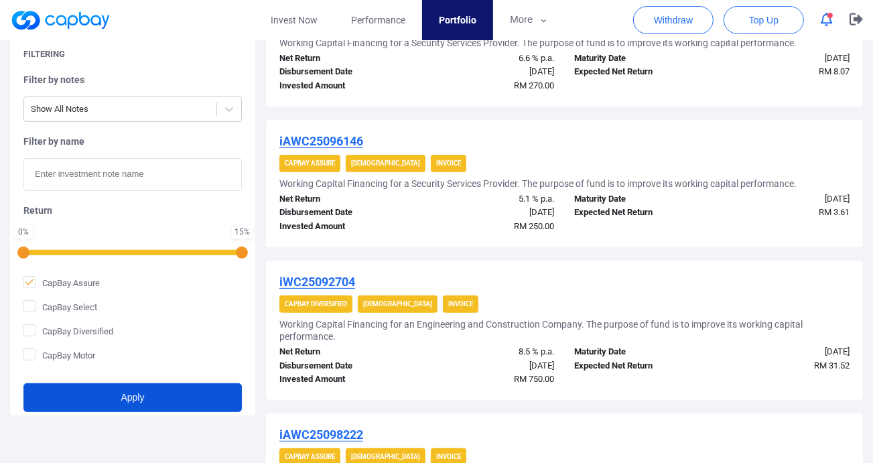
click at [129, 400] on button "Apply" at bounding box center [132, 397] width 219 height 29
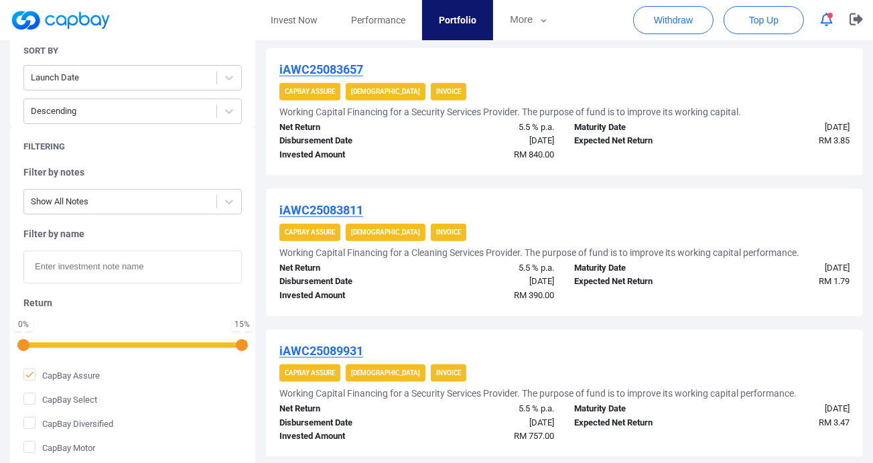
scroll to position [1408, 0]
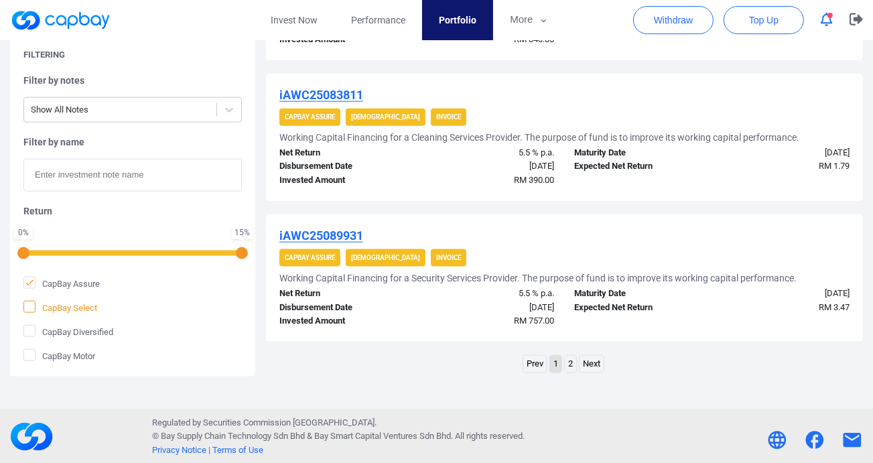
click at [27, 308] on icon at bounding box center [29, 307] width 11 height 11
click at [0, 0] on input "CapBay Select" at bounding box center [0, 0] width 0 height 0
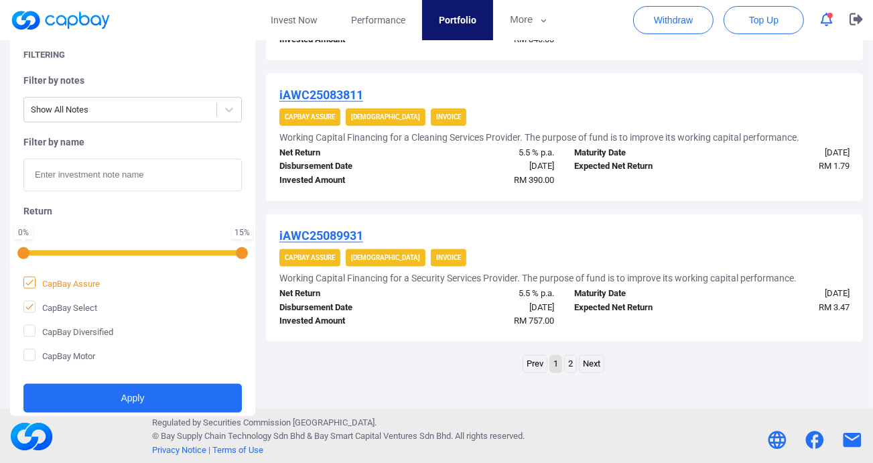
click at [32, 282] on icon at bounding box center [29, 283] width 11 height 11
click at [0, 0] on input "CapBay Assure" at bounding box center [0, 0] width 0 height 0
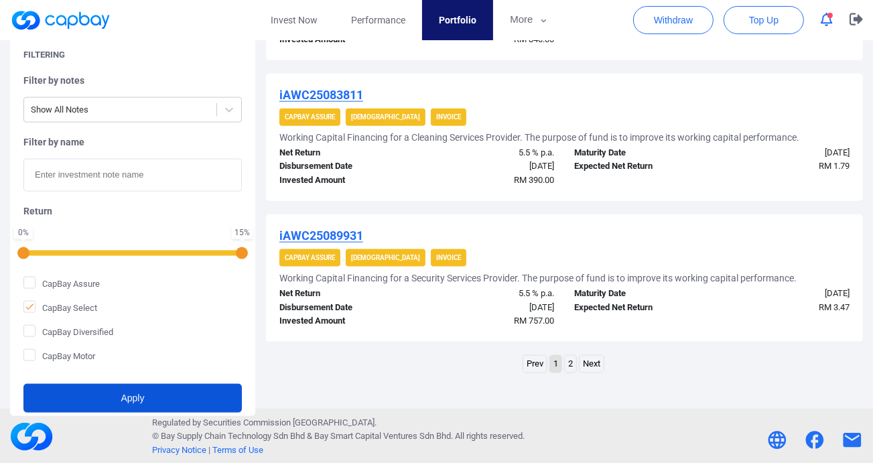
click at [103, 391] on button "Apply" at bounding box center [132, 398] width 219 height 29
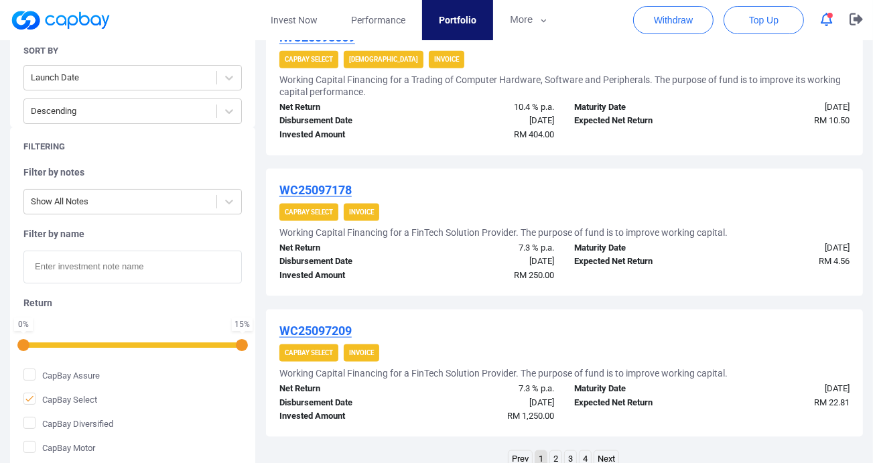
scroll to position [1577, 0]
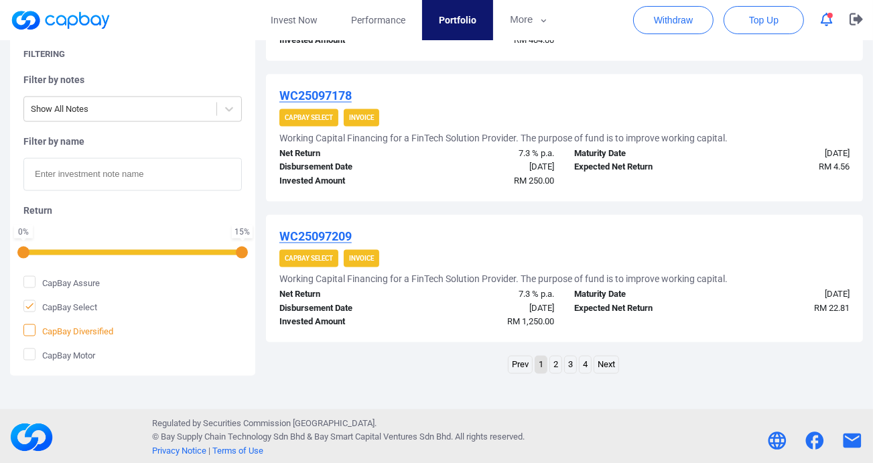
click at [27, 326] on icon at bounding box center [29, 330] width 11 height 11
click at [0, 0] on input "CapBay Diversified" at bounding box center [0, 0] width 0 height 0
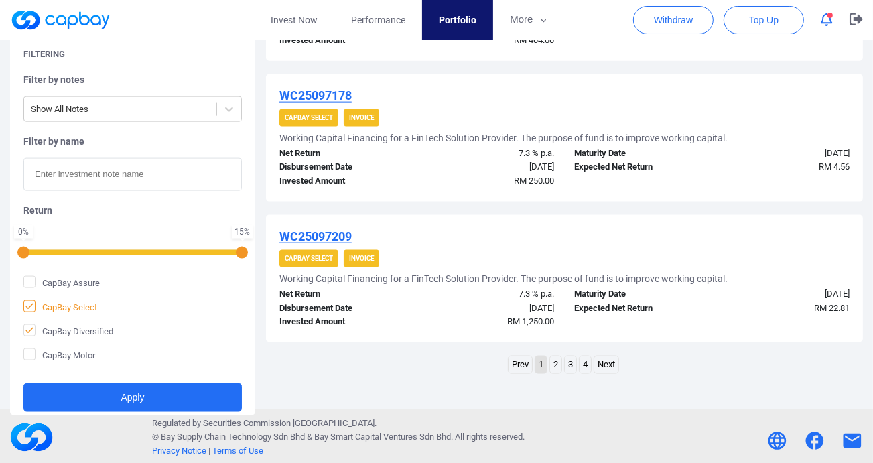
click at [32, 305] on icon at bounding box center [29, 306] width 11 height 11
click at [0, 0] on input "CapBay Select" at bounding box center [0, 0] width 0 height 0
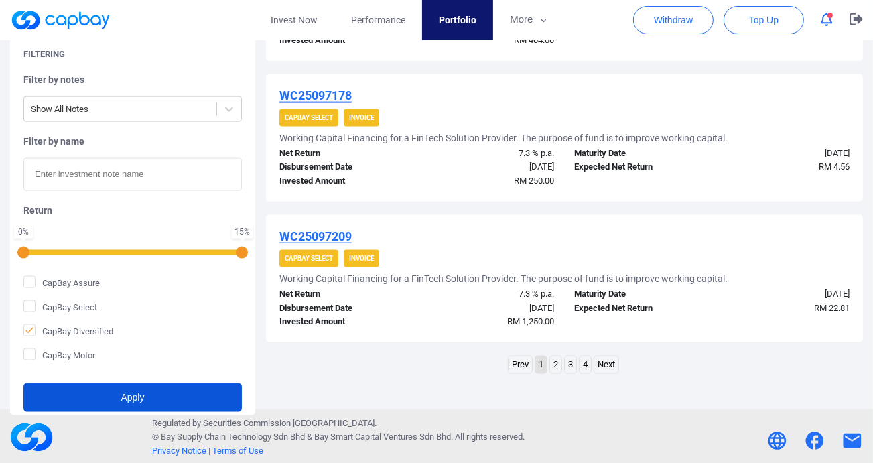
click at [116, 393] on button "Apply" at bounding box center [132, 397] width 219 height 29
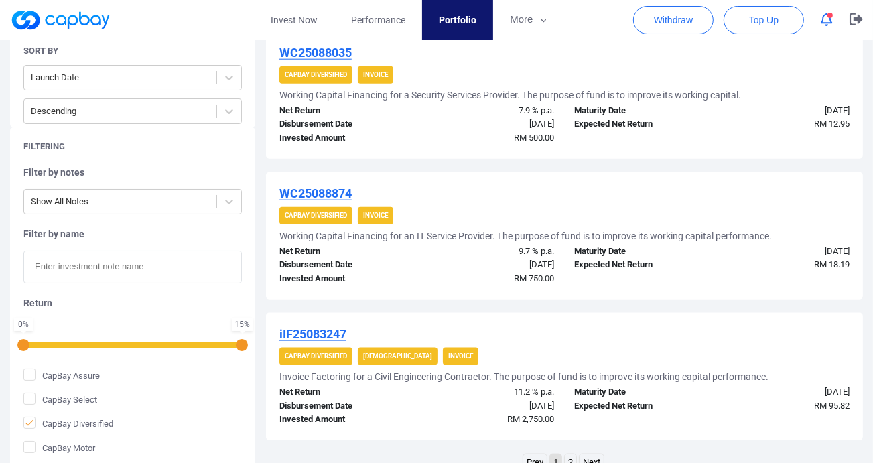
scroll to position [1432, 0]
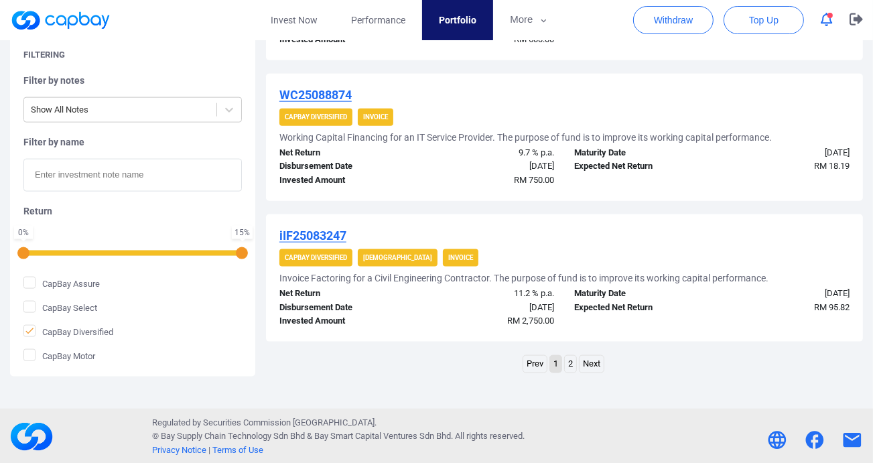
click at [598, 361] on link "Next" at bounding box center [592, 364] width 24 height 17
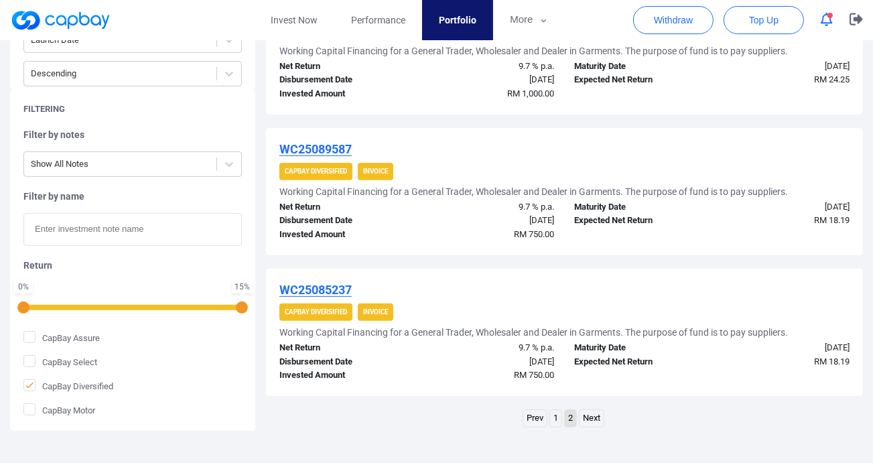
scroll to position [422, 0]
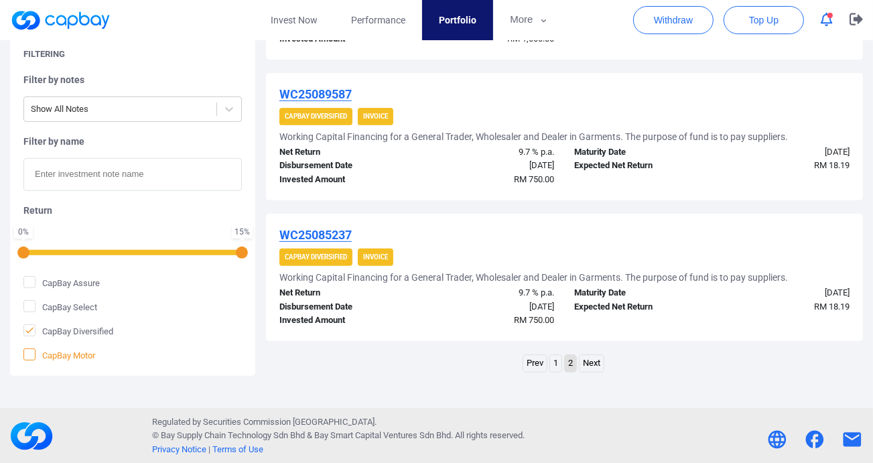
click at [32, 351] on icon at bounding box center [29, 354] width 11 height 11
click at [0, 0] on input "CapBay Motor" at bounding box center [0, 0] width 0 height 0
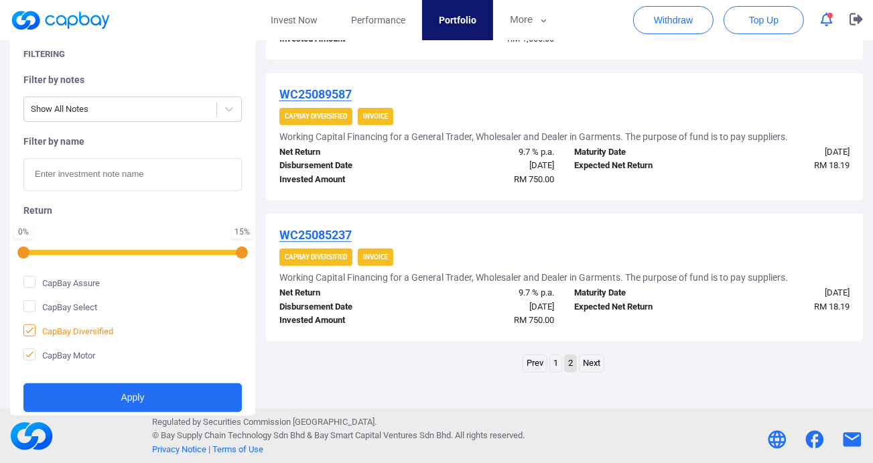
click at [29, 328] on icon at bounding box center [29, 330] width 11 height 11
click at [0, 0] on input "CapBay Diversified" at bounding box center [0, 0] width 0 height 0
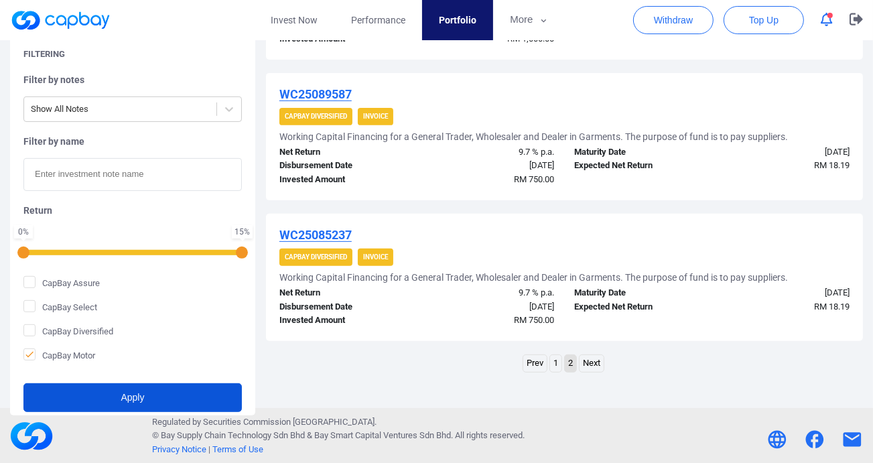
click at [109, 391] on button "Apply" at bounding box center [132, 397] width 219 height 29
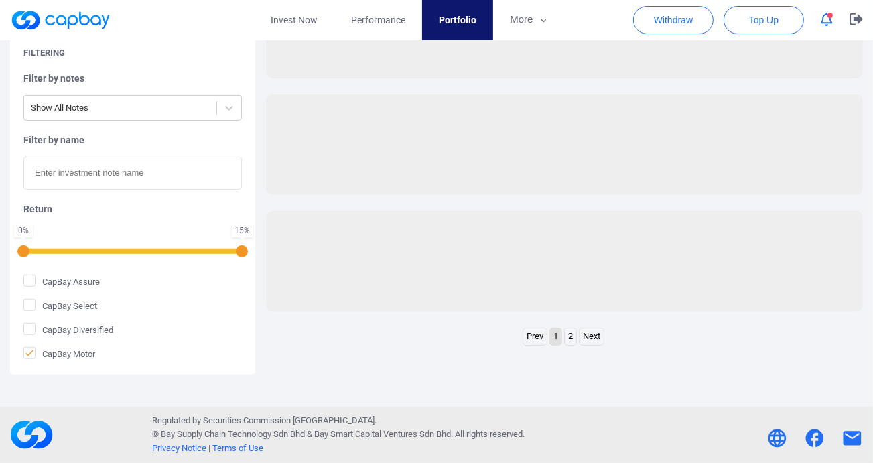
scroll to position [375, 0]
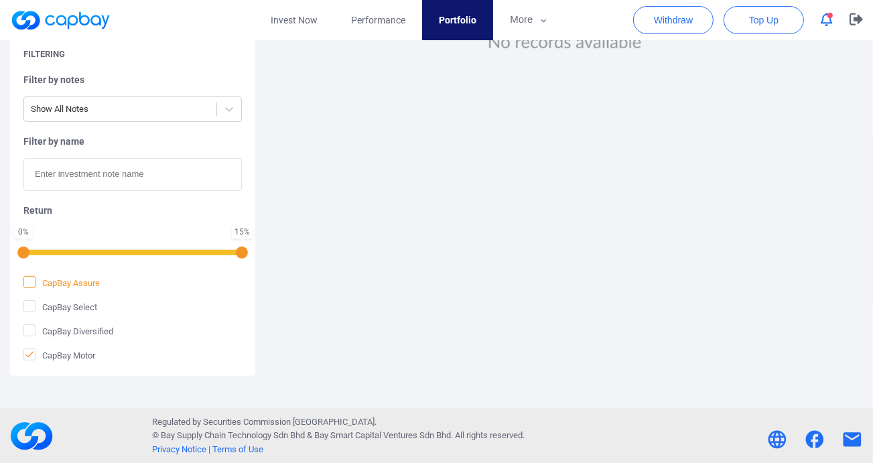
click at [31, 279] on icon at bounding box center [29, 282] width 11 height 11
click at [0, 0] on input "CapBay Assure" at bounding box center [0, 0] width 0 height 0
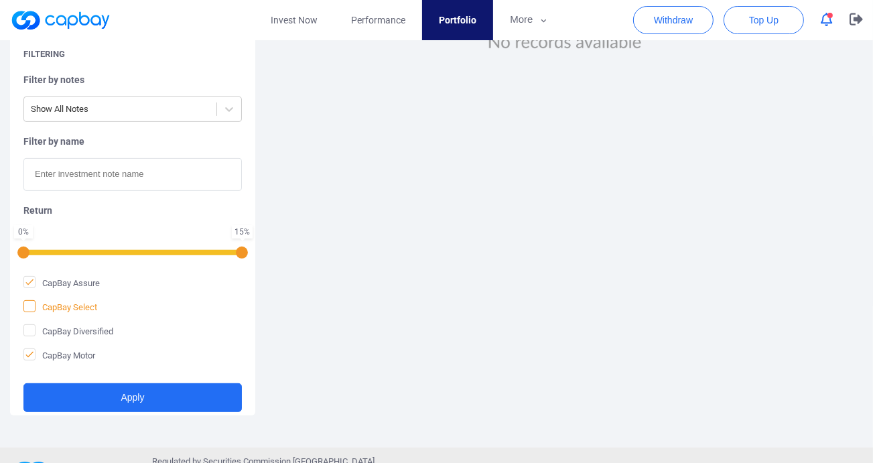
click at [31, 304] on icon at bounding box center [29, 306] width 8 height 6
click at [0, 0] on input "CapBay Select" at bounding box center [0, 0] width 0 height 0
click at [32, 329] on icon at bounding box center [29, 330] width 11 height 11
click at [0, 0] on input "CapBay Diversified" at bounding box center [0, 0] width 0 height 0
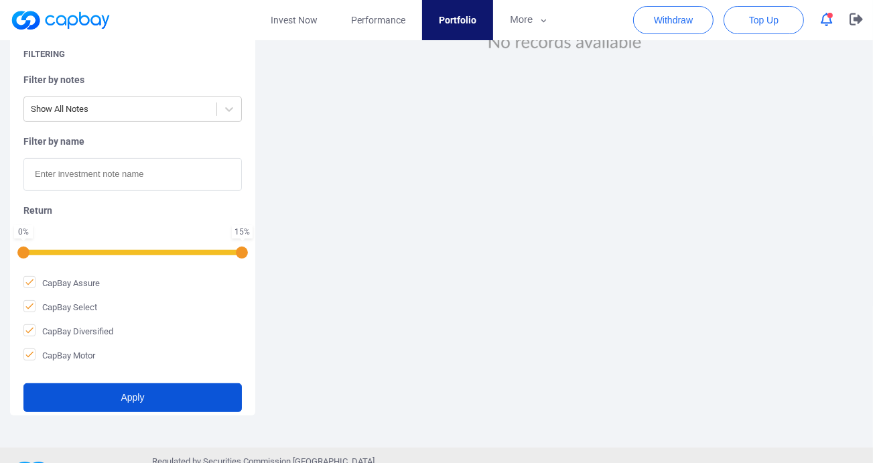
click at [101, 399] on button "Apply" at bounding box center [132, 397] width 219 height 29
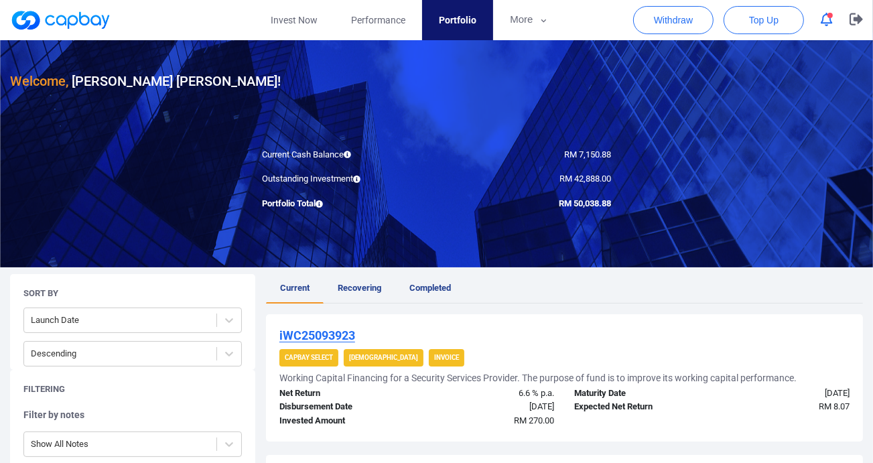
scroll to position [0, 0]
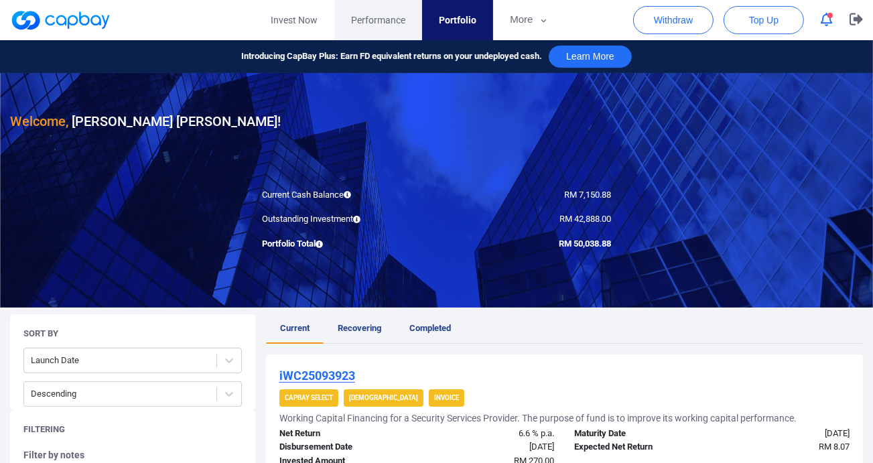
click at [379, 21] on span "Performance" at bounding box center [378, 20] width 54 height 15
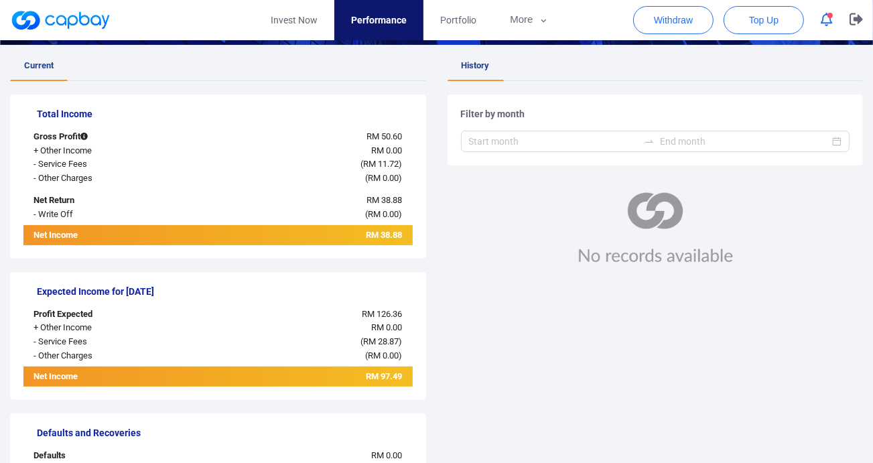
scroll to position [231, 0]
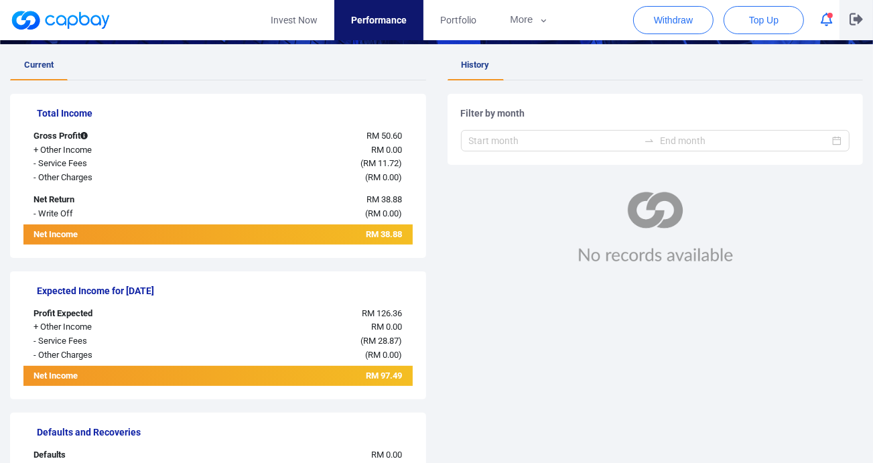
click at [863, 25] on icon "button" at bounding box center [856, 19] width 13 height 13
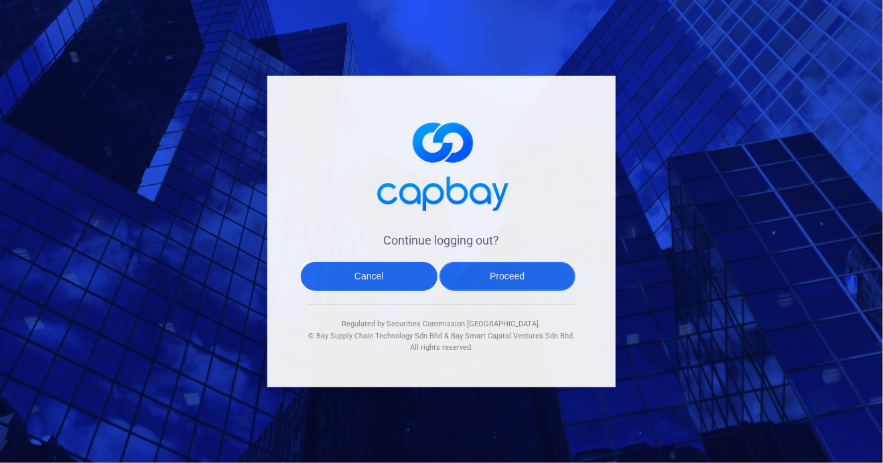
click at [517, 278] on button "Proceed" at bounding box center [508, 276] width 137 height 29
